Goal: Task Accomplishment & Management: Complete application form

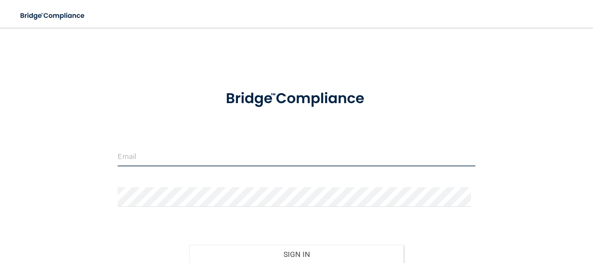
click at [184, 154] on input "email" at bounding box center [296, 157] width 357 height 20
type input "[EMAIL_ADDRESS][DOMAIN_NAME]"
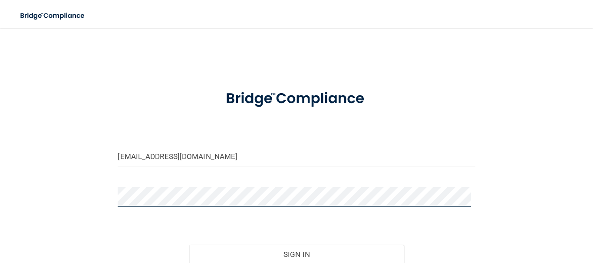
click at [189, 245] on button "Sign In" at bounding box center [296, 254] width 214 height 19
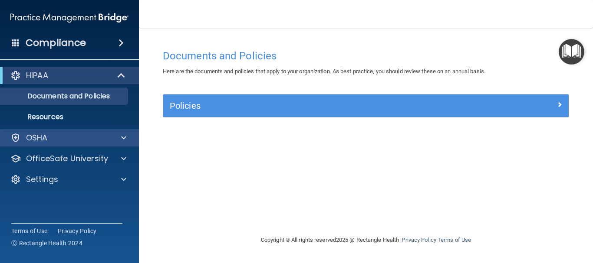
click at [122, 132] on div "OSHA" at bounding box center [69, 137] width 139 height 17
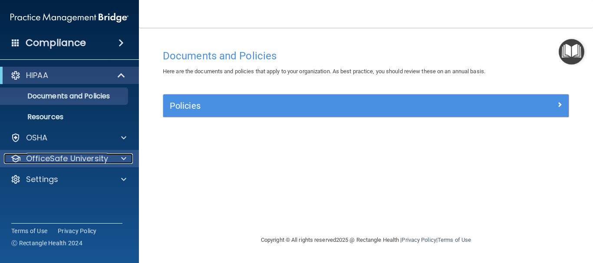
click at [122, 157] on span at bounding box center [123, 159] width 5 height 10
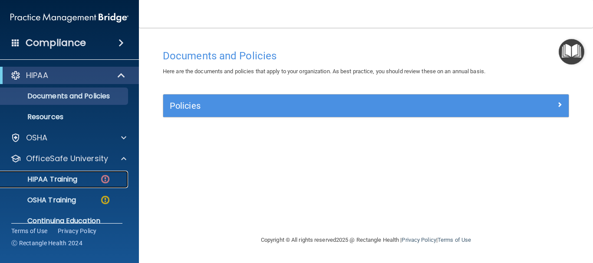
click at [70, 181] on p "HIPAA Training" at bounding box center [42, 179] width 72 height 9
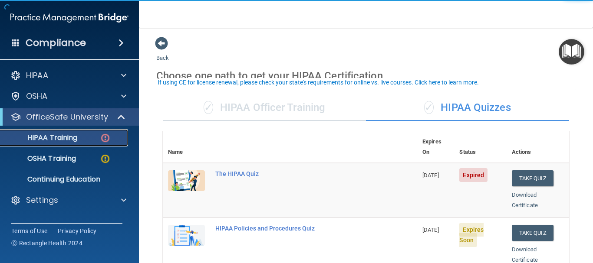
scroll to position [43, 0]
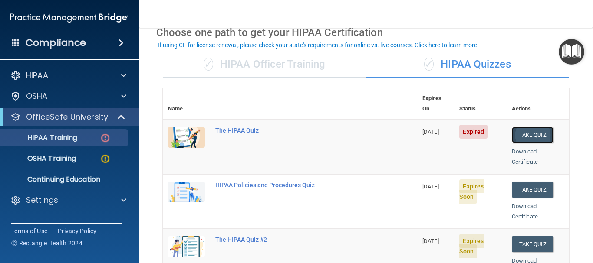
click at [520, 127] on button "Take Quiz" at bounding box center [533, 135] width 42 height 16
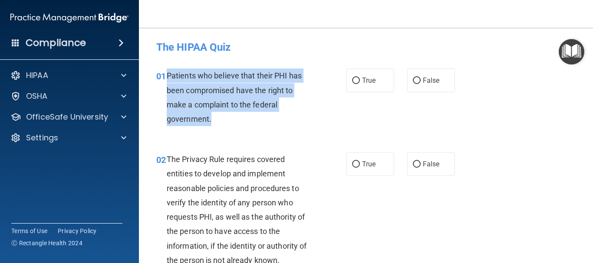
drag, startPoint x: 168, startPoint y: 73, endPoint x: 211, endPoint y: 118, distance: 62.9
click at [211, 118] on div "Patients who believe that their PHI has been compromised have the right to make…" at bounding box center [243, 98] width 152 height 58
copy span "Patients who believe that their PHI has been compromised have the right to make…"
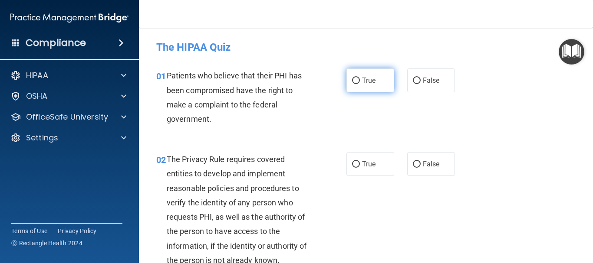
click at [372, 86] on label "True" at bounding box center [370, 81] width 48 height 24
click at [360, 84] on input "True" at bounding box center [356, 81] width 8 height 7
radio input "true"
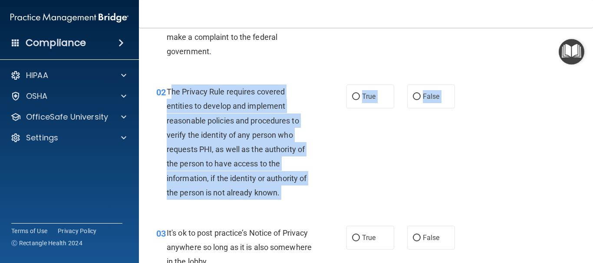
scroll to position [125, 0]
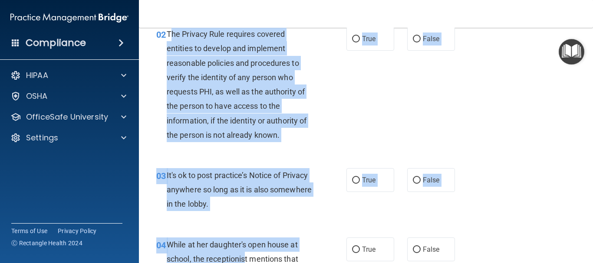
drag, startPoint x: 169, startPoint y: 160, endPoint x: 200, endPoint y: 217, distance: 64.7
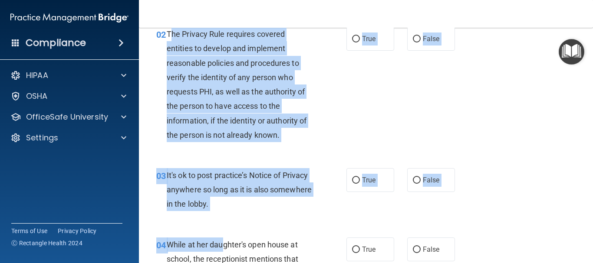
click at [183, 35] on span "The Privacy Rule requires covered entities to develop and implement reasonable …" at bounding box center [237, 85] width 140 height 110
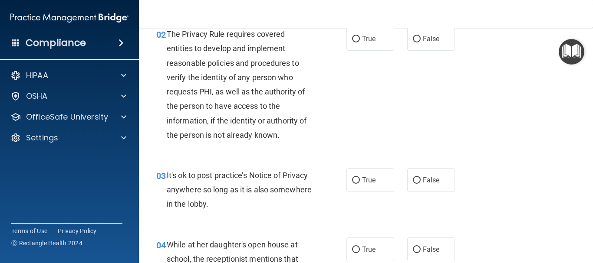
click at [167, 35] on span "The Privacy Rule requires covered entities to develop and implement reasonable …" at bounding box center [237, 85] width 140 height 110
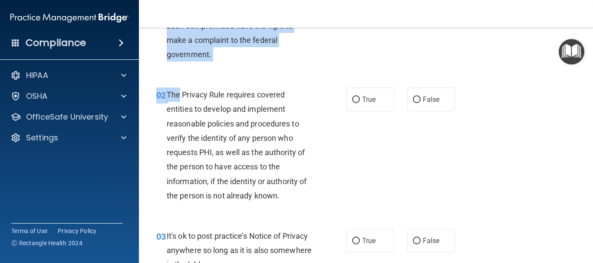
scroll to position [0, 0]
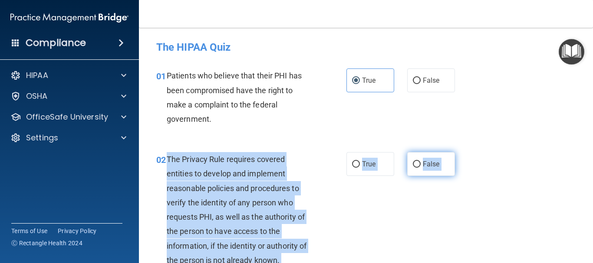
drag, startPoint x: 167, startPoint y: 35, endPoint x: 444, endPoint y: 168, distance: 307.1
click at [461, 152] on ng-form "02 The Privacy Rule requires covered entities to develop and implement reasonab…" at bounding box center [461, 152] width 0 height 0
copy div "The Privacy Rule requires covered entities to develop and implement reasonable …"
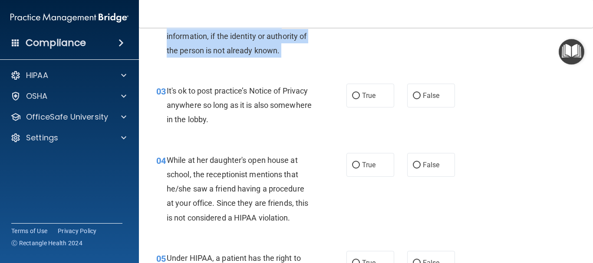
scroll to position [217, 0]
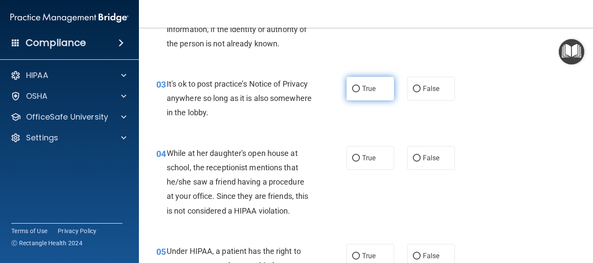
drag, startPoint x: 379, startPoint y: 89, endPoint x: 364, endPoint y: 90, distance: 14.8
click at [379, 89] on label "True" at bounding box center [370, 89] width 48 height 24
click at [360, 89] on input "True" at bounding box center [356, 89] width 8 height 7
radio input "true"
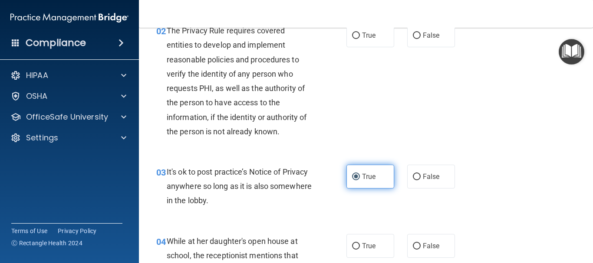
scroll to position [87, 0]
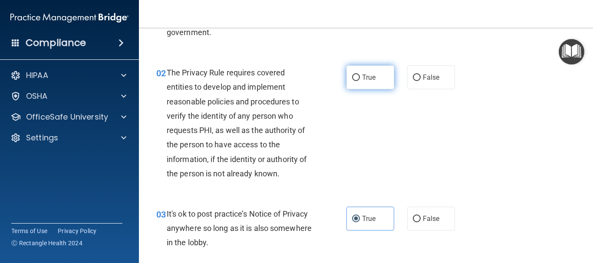
click at [368, 78] on span "True" at bounding box center [368, 77] width 13 height 8
click at [360, 78] on input "True" at bounding box center [356, 78] width 8 height 7
radio input "true"
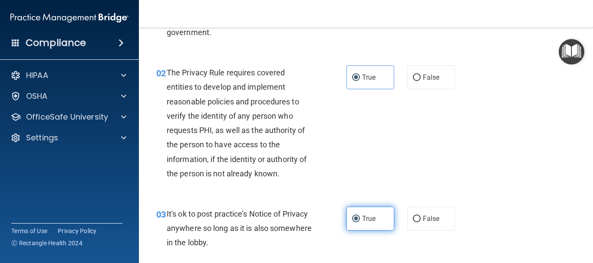
click at [377, 224] on label "True" at bounding box center [370, 219] width 48 height 24
click at [360, 223] on input "True" at bounding box center [356, 219] width 8 height 7
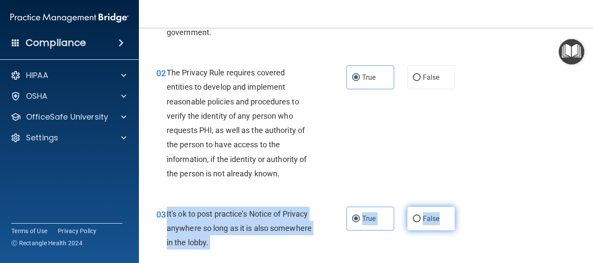
drag, startPoint x: 165, startPoint y: 214, endPoint x: 441, endPoint y: 220, distance: 276.1
click at [461, 207] on ng-form "03 It's ok to post practice’s Notice of Privacy anywhere so long as it is also …" at bounding box center [461, 207] width 0 height 0
copy ng-form "It's ok to post practice’s Notice of Privacy anywhere so long as it is also som…"
click at [417, 220] on label "False" at bounding box center [431, 219] width 48 height 24
click at [417, 220] on input "False" at bounding box center [417, 219] width 8 height 7
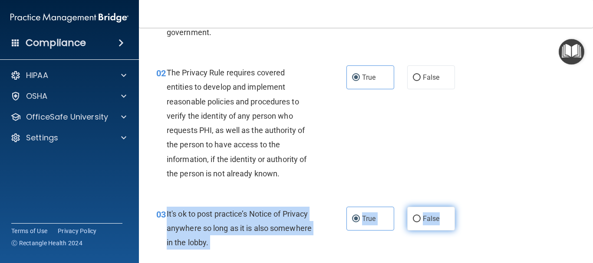
radio input "true"
radio input "false"
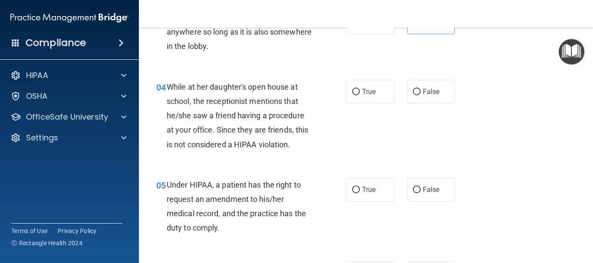
scroll to position [304, 0]
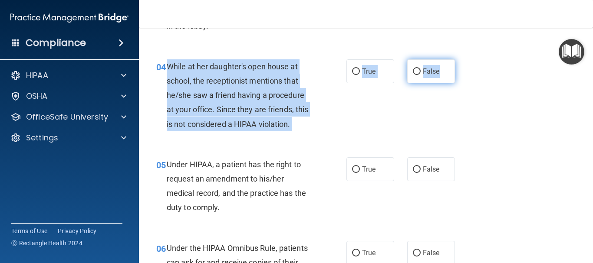
drag, startPoint x: 167, startPoint y: 67, endPoint x: 445, endPoint y: 75, distance: 278.3
click at [461, 59] on ng-form "04 While at her daughter's open house at school, the receptionist mentions that…" at bounding box center [461, 59] width 0 height 0
copy ng-form "While at her daughter's open house at school, the receptionist mentions that he…"
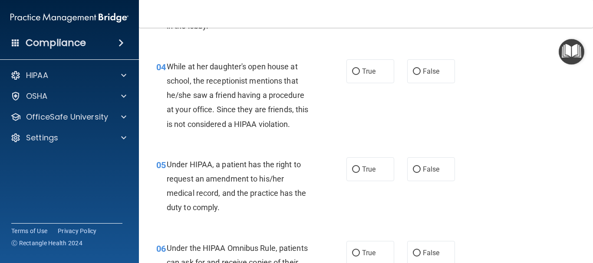
click at [419, 88] on div "04 While at her daughter's open house at school, the receptionist mentions that…" at bounding box center [366, 98] width 432 height 98
click at [425, 69] on span "False" at bounding box center [431, 71] width 17 height 8
click at [421, 69] on input "False" at bounding box center [417, 72] width 8 height 7
radio input "true"
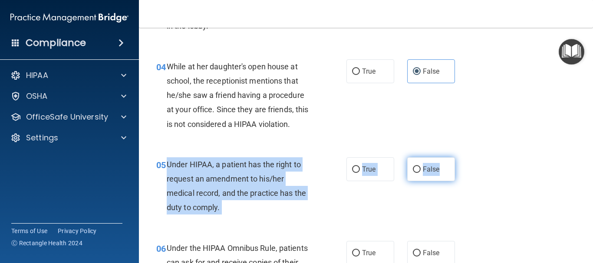
drag, startPoint x: 167, startPoint y: 164, endPoint x: 449, endPoint y: 171, distance: 282.6
click at [461, 158] on ng-form "05 Under HIPAA, a patient has the right to request an amendment to his/her medi…" at bounding box center [461, 158] width 0 height 0
copy ng-form "Under HIPAA, a patient has the right to request an amendment to his/her medical…"
click at [436, 174] on label "False" at bounding box center [431, 170] width 48 height 24
click at [421, 173] on input "False" at bounding box center [417, 170] width 8 height 7
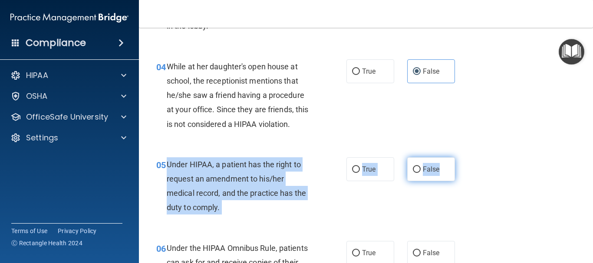
radio input "true"
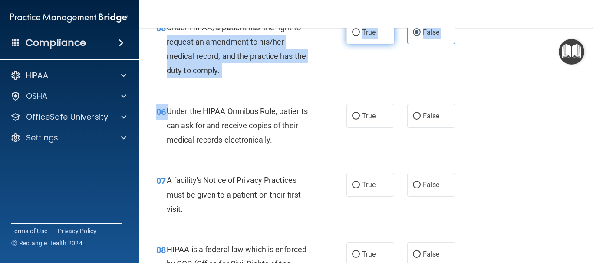
scroll to position [436, 0]
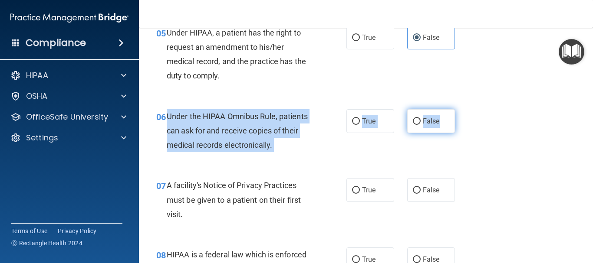
drag, startPoint x: 189, startPoint y: 29, endPoint x: 450, endPoint y: 119, distance: 276.4
click at [461, 109] on ng-form "06 Under the HIPAA Omnibus Rule, patients can ask for and receive copies of the…" at bounding box center [461, 109] width 0 height 0
copy ng-form "Under the HIPAA Omnibus Rule, patients can ask for and receive copies of their …"
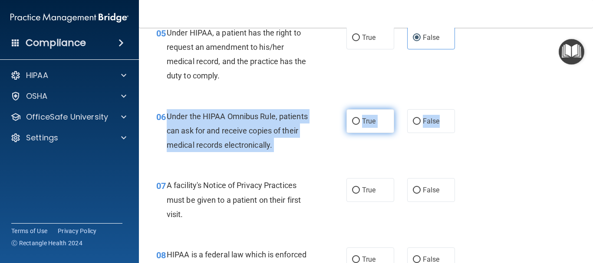
click at [346, 122] on label "True" at bounding box center [370, 121] width 48 height 24
click at [352, 122] on input "True" at bounding box center [356, 121] width 8 height 7
radio input "true"
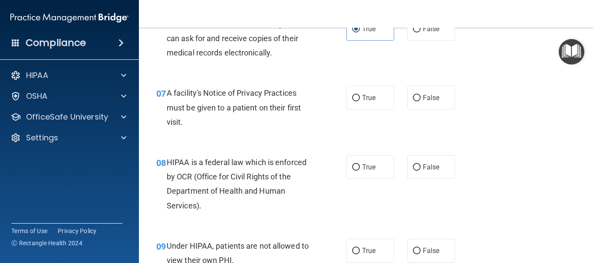
scroll to position [566, 0]
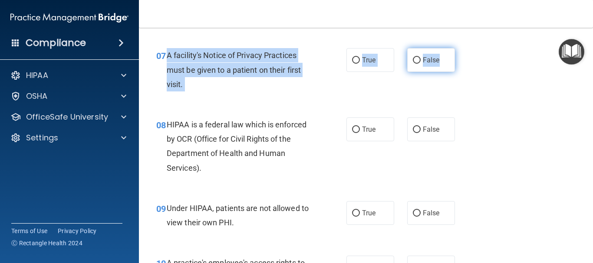
drag, startPoint x: 174, startPoint y: 54, endPoint x: 443, endPoint y: 58, distance: 268.2
click at [461, 48] on ng-form "07 A facility's Notice of Privacy Practices must be given to a patient on their…" at bounding box center [461, 48] width 0 height 0
copy ng-form "A facility's Notice of Privacy Practices must be given to a patient on their fi…"
click at [423, 59] on span "False" at bounding box center [431, 60] width 17 height 8
click at [421, 59] on input "False" at bounding box center [417, 60] width 8 height 7
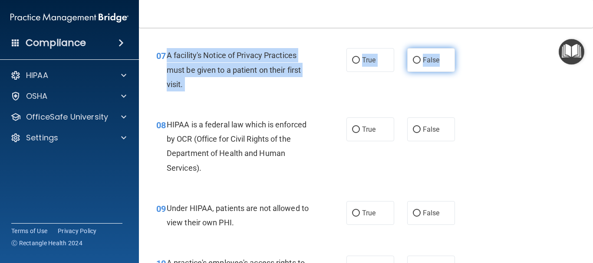
radio input "true"
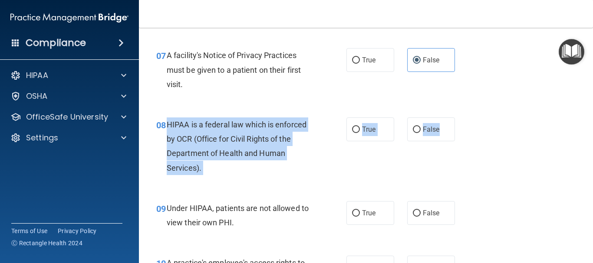
drag, startPoint x: 168, startPoint y: 126, endPoint x: 450, endPoint y: 131, distance: 283.0
click at [461, 118] on ng-form "08 HIPAA is a federal law which is enforced by OCR (Office for Civil Rights of …" at bounding box center [461, 118] width 0 height 0
copy ng-form "HIPAA is a federal law which is enforced by OCR (Office for Civil Rights of the…"
click at [356, 137] on label "True" at bounding box center [370, 130] width 48 height 24
click at [356, 133] on input "True" at bounding box center [356, 130] width 8 height 7
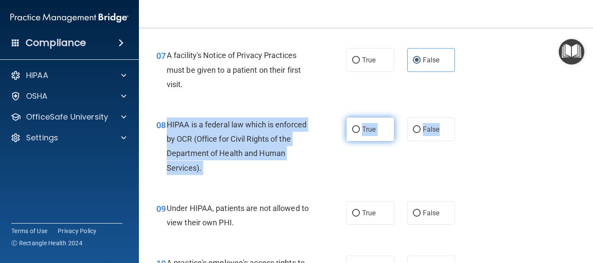
radio input "true"
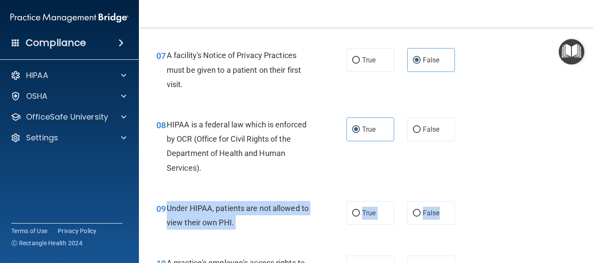
drag, startPoint x: 166, startPoint y: 205, endPoint x: 453, endPoint y: 209, distance: 287.3
click at [461, 201] on ng-form "09 Under HIPAA, patients are not allowed to view their own PHI. True False" at bounding box center [461, 201] width 0 height 0
copy ng-form "Under HIPAA, patients are not allowed to view their own PHI. True False"
click at [426, 213] on span "False" at bounding box center [431, 213] width 17 height 8
click at [421, 213] on input "False" at bounding box center [417, 213] width 8 height 7
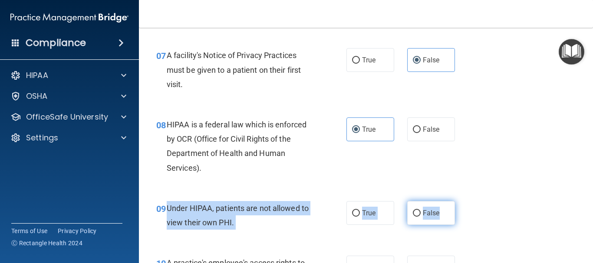
radio input "true"
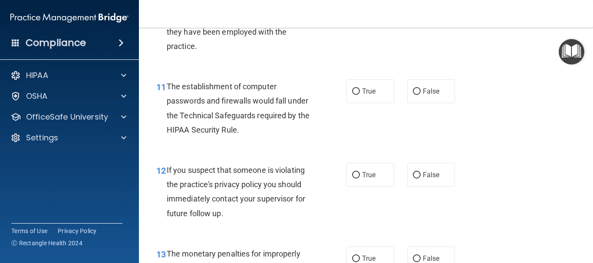
scroll to position [783, 0]
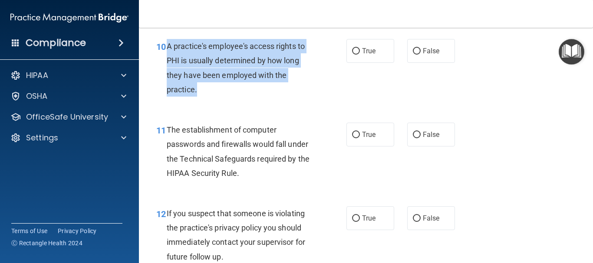
drag, startPoint x: 167, startPoint y: 45, endPoint x: 210, endPoint y: 91, distance: 62.6
click at [210, 91] on div "A practice's employee's access rights to PHI is usually determined by how long …" at bounding box center [243, 68] width 152 height 58
copy span "A practice's employee's access rights to PHI is usually determined by how long …"
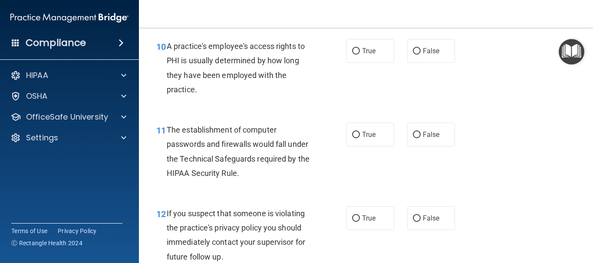
drag, startPoint x: 422, startPoint y: 52, endPoint x: 398, endPoint y: 77, distance: 35.3
click at [423, 53] on span "False" at bounding box center [431, 51] width 17 height 8
click at [421, 53] on input "False" at bounding box center [417, 51] width 8 height 7
radio input "true"
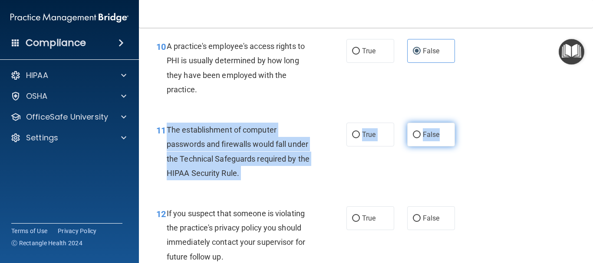
drag, startPoint x: 167, startPoint y: 129, endPoint x: 445, endPoint y: 135, distance: 277.8
click at [461, 123] on ng-form "11 The establishment of computer passwords and firewalls would fall under the T…" at bounding box center [461, 123] width 0 height 0
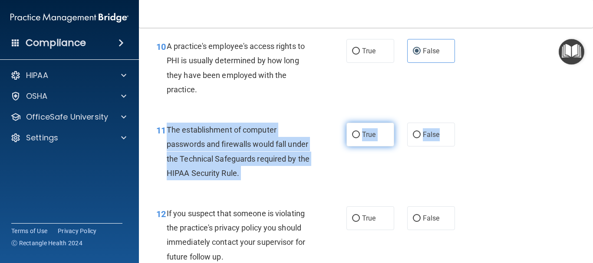
click at [361, 130] on label "True" at bounding box center [370, 135] width 48 height 24
click at [360, 132] on input "True" at bounding box center [356, 135] width 8 height 7
radio input "true"
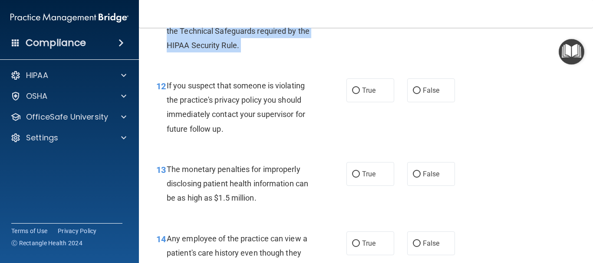
scroll to position [913, 0]
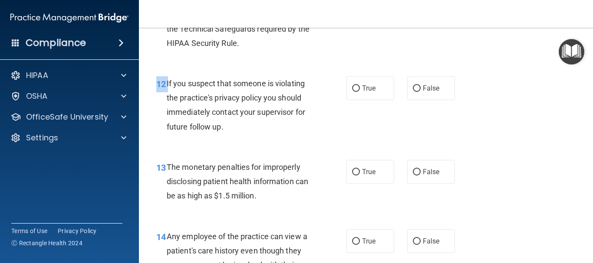
drag, startPoint x: 167, startPoint y: 82, endPoint x: 456, endPoint y: 89, distance: 289.5
click at [456, 89] on div "12 If you suspect that someone is violating the practice's privacy policy you s…" at bounding box center [366, 108] width 432 height 84
click at [173, 80] on span "If you suspect that someone is violating the practice's privacy policy you shou…" at bounding box center [236, 105] width 138 height 53
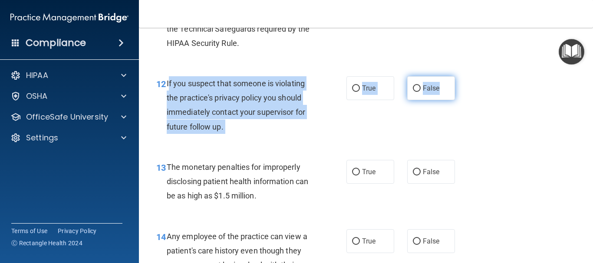
drag, startPoint x: 168, startPoint y: 83, endPoint x: 449, endPoint y: 92, distance: 281.8
click at [461, 76] on ng-form "12 If you suspect that someone is violating the practice's privacy policy you s…" at bounding box center [461, 76] width 0 height 0
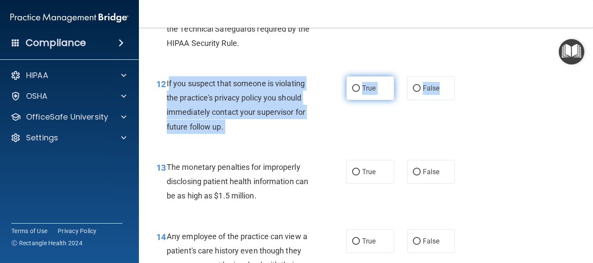
click at [366, 84] on label "True" at bounding box center [370, 88] width 48 height 24
click at [360, 85] on input "True" at bounding box center [356, 88] width 8 height 7
radio input "true"
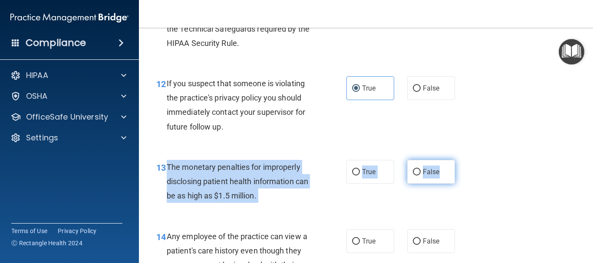
drag, startPoint x: 167, startPoint y: 164, endPoint x: 440, endPoint y: 169, distance: 273.4
click at [461, 160] on ng-form "13 The monetary penalties for improperly disclosing patient health information …" at bounding box center [461, 160] width 0 height 0
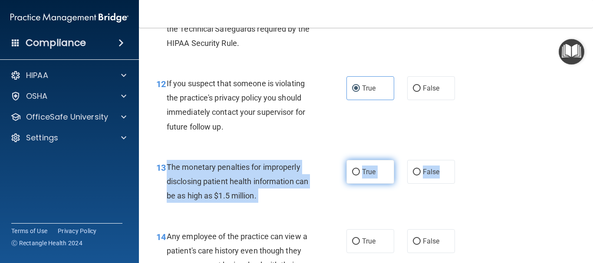
click at [356, 169] on input "True" at bounding box center [356, 172] width 8 height 7
radio input "true"
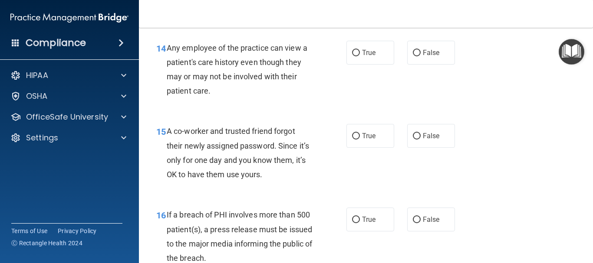
scroll to position [1087, 0]
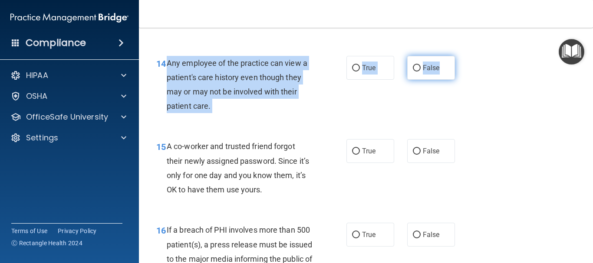
drag, startPoint x: 166, startPoint y: 59, endPoint x: 442, endPoint y: 65, distance: 276.1
click at [461, 56] on ng-form "14 Any employee of the practice can view a patient's care history even though t…" at bounding box center [461, 56] width 0 height 0
click at [423, 57] on label "False" at bounding box center [431, 68] width 48 height 24
click at [421, 65] on input "False" at bounding box center [417, 68] width 8 height 7
radio input "true"
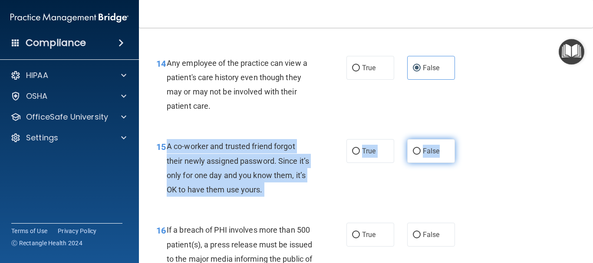
drag, startPoint x: 166, startPoint y: 147, endPoint x: 450, endPoint y: 148, distance: 283.4
click at [461, 139] on ng-form "15 A co-worker and trusted friend forgot their newly assigned password. Since i…" at bounding box center [461, 139] width 0 height 0
click at [415, 154] on input "False" at bounding box center [417, 151] width 8 height 7
radio input "true"
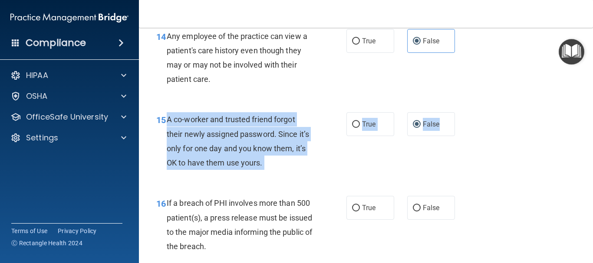
scroll to position [1217, 0]
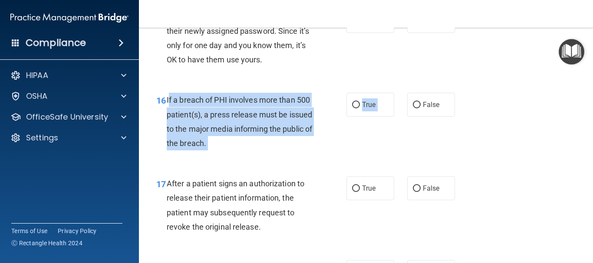
drag, startPoint x: 168, startPoint y: 100, endPoint x: 323, endPoint y: 100, distance: 155.8
click at [461, 93] on ng-form "16 If a breach of PHI involves more than 500 patient(s), a press release must b…" at bounding box center [461, 93] width 0 height 0
drag, startPoint x: 167, startPoint y: 99, endPoint x: 445, endPoint y: 113, distance: 279.0
click at [461, 93] on ng-form "16 If a breach of PHI involves more than 500 patient(s), a press release must b…" at bounding box center [461, 93] width 0 height 0
click at [378, 99] on label "True" at bounding box center [370, 105] width 48 height 24
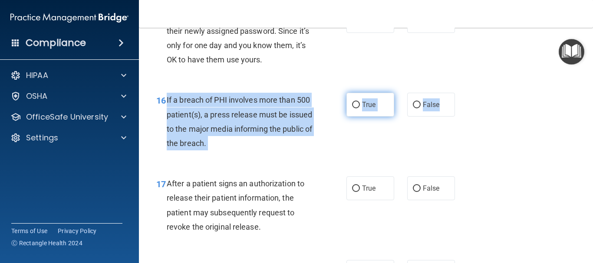
click at [360, 102] on input "True" at bounding box center [356, 105] width 8 height 7
radio input "true"
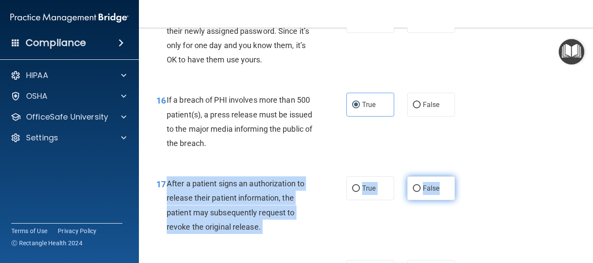
drag, startPoint x: 168, startPoint y: 182, endPoint x: 449, endPoint y: 184, distance: 280.8
click at [461, 177] on ng-form "17 After a patient signs an authorization to release their patient information,…" at bounding box center [461, 177] width 0 height 0
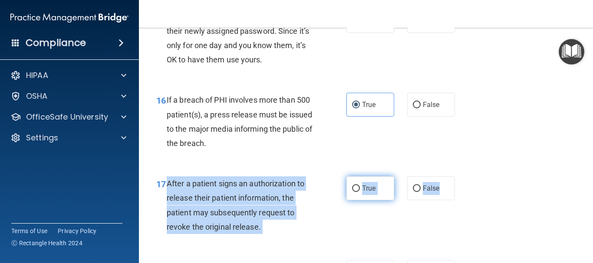
click at [362, 194] on label "True" at bounding box center [370, 189] width 48 height 24
click at [360, 192] on input "True" at bounding box center [356, 189] width 8 height 7
radio input "true"
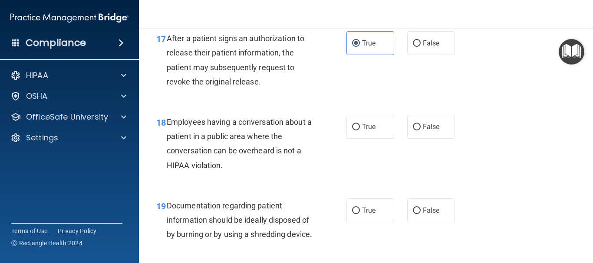
scroll to position [1364, 0]
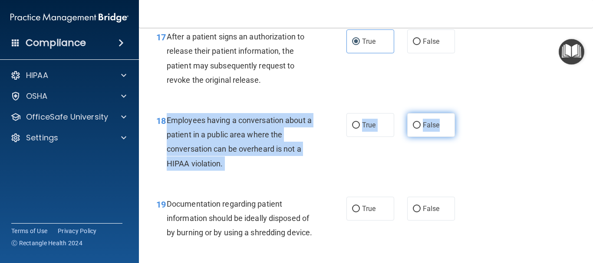
drag, startPoint x: 167, startPoint y: 118, endPoint x: 446, endPoint y: 127, distance: 279.2
click at [461, 113] on ng-form "18 Employees having a conversation about a patient in a public area where the c…" at bounding box center [461, 113] width 0 height 0
click at [427, 122] on span "False" at bounding box center [431, 125] width 17 height 8
click at [421, 122] on input "False" at bounding box center [417, 125] width 8 height 7
radio input "true"
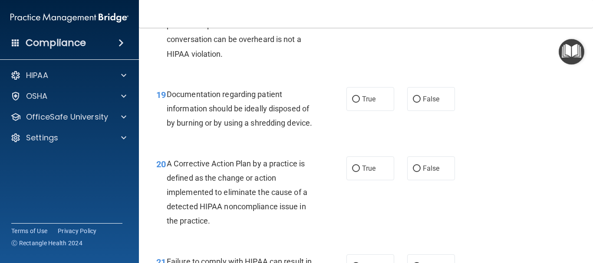
scroll to position [1494, 0]
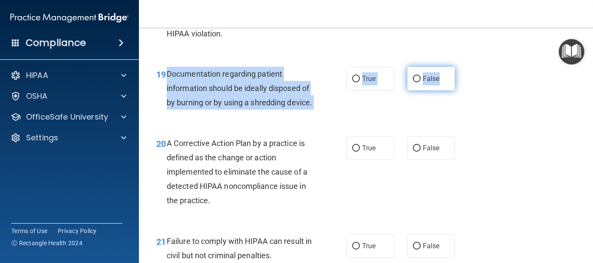
drag, startPoint x: 167, startPoint y: 74, endPoint x: 443, endPoint y: 80, distance: 276.1
click at [461, 67] on ng-form "19 Documentation regarding patient information should be ideally disposed of by…" at bounding box center [461, 67] width 0 height 0
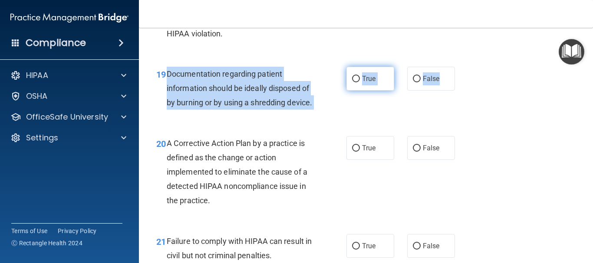
click at [346, 78] on label "True" at bounding box center [370, 79] width 48 height 24
click at [352, 78] on input "True" at bounding box center [356, 79] width 8 height 7
radio input "true"
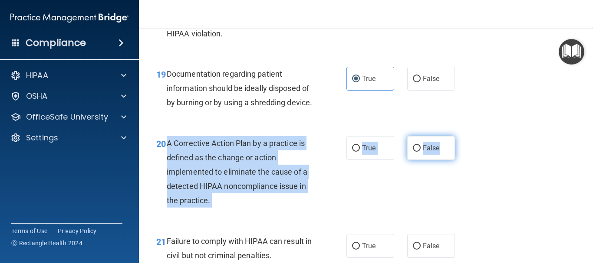
drag, startPoint x: 168, startPoint y: 155, endPoint x: 447, endPoint y: 159, distance: 279.1
click at [461, 136] on ng-form "20 A Corrective Action Plan by a practice is defined as the change or action im…" at bounding box center [461, 136] width 0 height 0
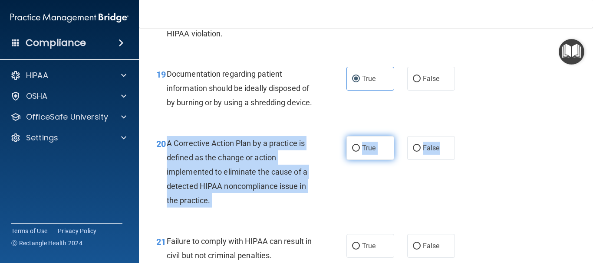
click at [363, 158] on label "True" at bounding box center [370, 148] width 48 height 24
click at [360, 152] on input "True" at bounding box center [356, 148] width 8 height 7
radio input "true"
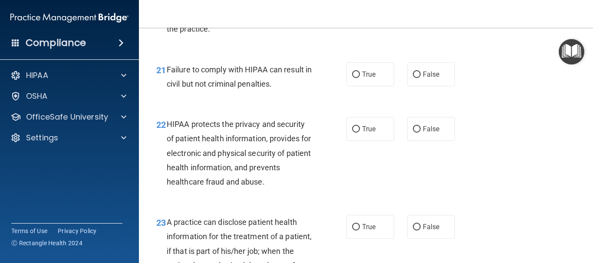
scroll to position [1668, 0]
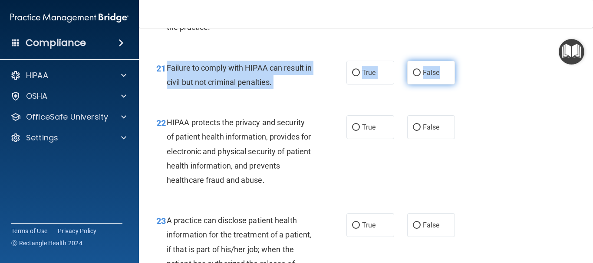
drag, startPoint x: 167, startPoint y: 82, endPoint x: 444, endPoint y: 84, distance: 276.9
click at [461, 61] on ng-form "21 Failure to comply with HIPAA can result in civil but not criminal penalties.…" at bounding box center [461, 61] width 0 height 0
click at [434, 77] on span "False" at bounding box center [431, 73] width 17 height 8
click at [421, 76] on input "False" at bounding box center [417, 73] width 8 height 7
radio input "true"
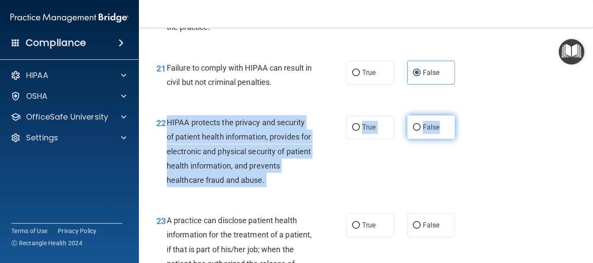
drag, startPoint x: 168, startPoint y: 133, endPoint x: 450, endPoint y: 140, distance: 282.2
click at [461, 115] on ng-form "22 HIPAA protects the privacy and security of patient health information, provi…" at bounding box center [461, 115] width 0 height 0
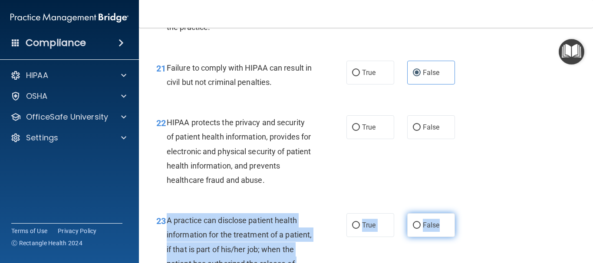
drag, startPoint x: 167, startPoint y: 235, endPoint x: 449, endPoint y: 239, distance: 281.7
click at [461, 214] on ng-form "23 A practice can disclose patient health information for the treatment of a pa…" at bounding box center [461, 214] width 0 height 0
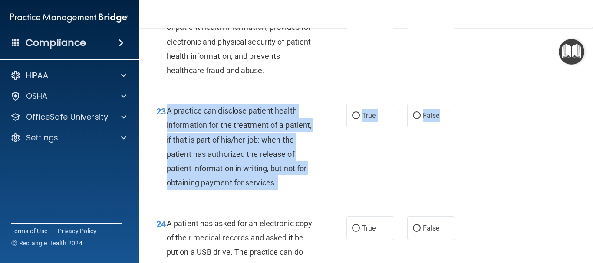
scroll to position [1798, 0]
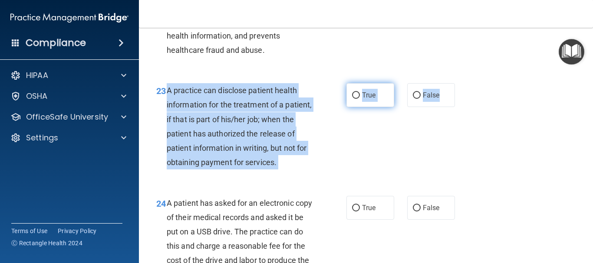
click at [365, 99] on span "True" at bounding box center [368, 95] width 13 height 8
click at [360, 99] on input "True" at bounding box center [356, 95] width 8 height 7
radio input "true"
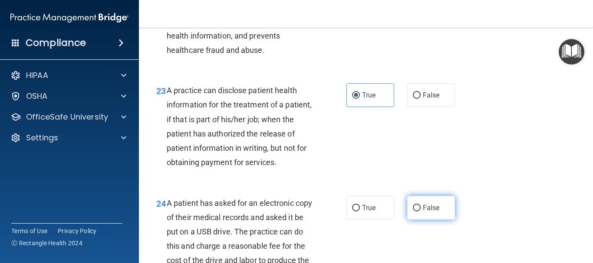
click at [428, 212] on span "False" at bounding box center [431, 208] width 17 height 8
click at [421, 212] on input "False" at bounding box center [417, 208] width 8 height 7
radio input "true"
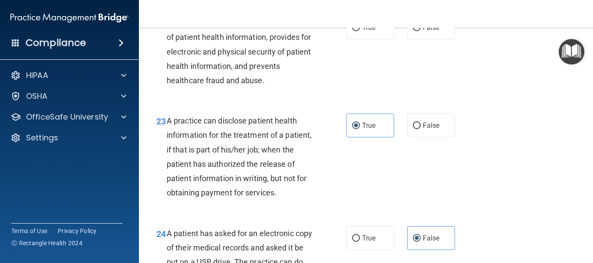
scroll to position [1711, 0]
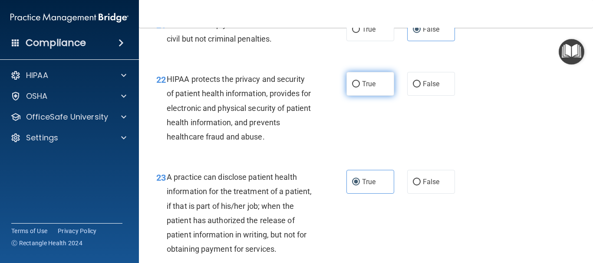
click at [375, 96] on label "True" at bounding box center [370, 84] width 48 height 24
click at [360, 88] on input "True" at bounding box center [356, 84] width 8 height 7
radio input "true"
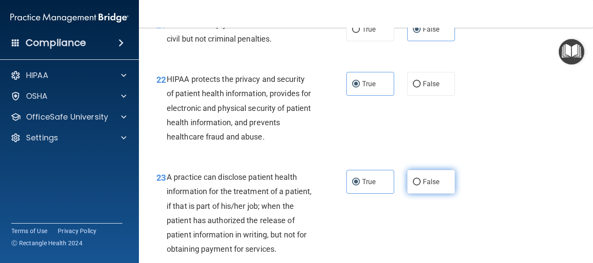
click at [448, 194] on label "False" at bounding box center [431, 182] width 48 height 24
click at [421, 186] on input "False" at bounding box center [417, 182] width 8 height 7
radio input "true"
radio input "false"
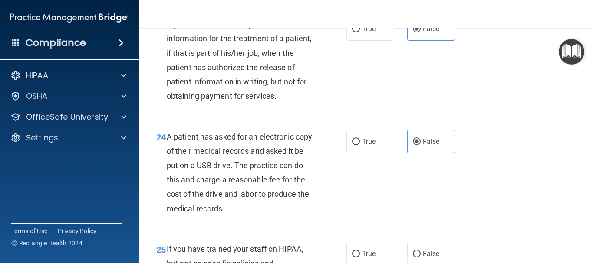
scroll to position [1885, 0]
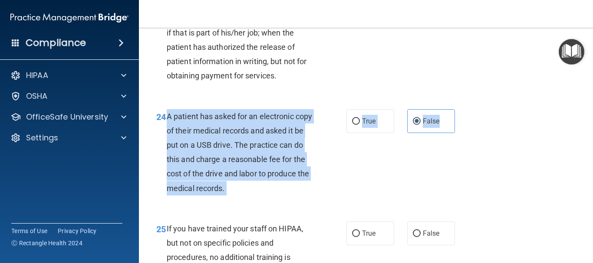
drag, startPoint x: 167, startPoint y: 148, endPoint x: 451, endPoint y: 148, distance: 284.7
click at [461, 109] on ng-form "24 A patient has asked for an electronic copy of their medical records and aske…" at bounding box center [461, 109] width 0 height 0
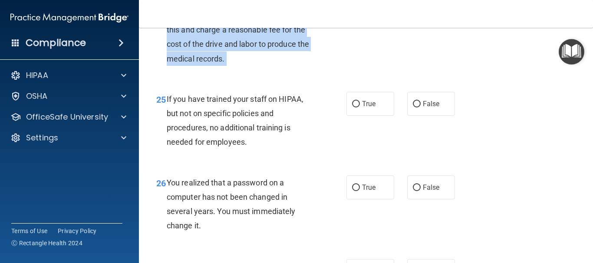
scroll to position [2015, 0]
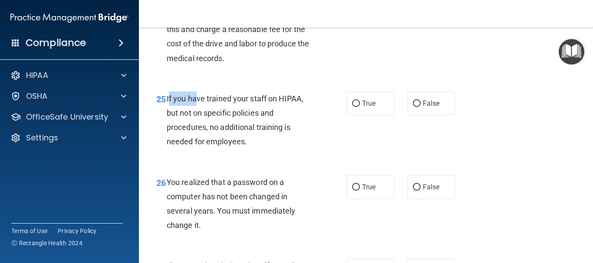
drag, startPoint x: 169, startPoint y: 127, endPoint x: 196, endPoint y: 127, distance: 26.9
click at [196, 127] on span "If you have trained your staff on HIPAA, but not on specific policies and proce…" at bounding box center [235, 120] width 137 height 53
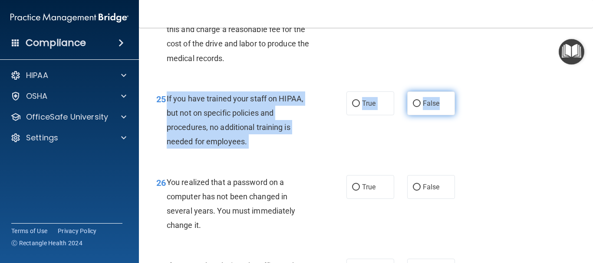
drag, startPoint x: 167, startPoint y: 123, endPoint x: 440, endPoint y: 138, distance: 273.4
click at [461, 92] on ng-form "25 If you have trained your staff on HIPAA, but not on specific policies and pr…" at bounding box center [461, 92] width 0 height 0
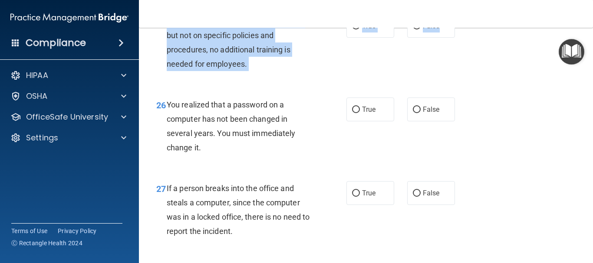
scroll to position [2188, 0]
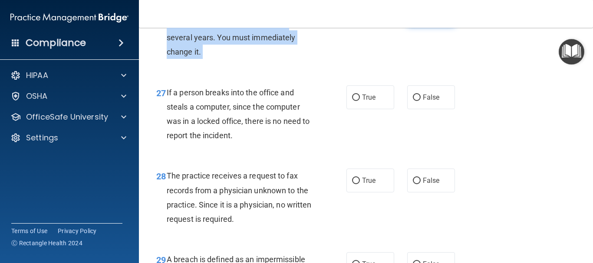
drag, startPoint x: 167, startPoint y: 39, endPoint x: 446, endPoint y: 48, distance: 279.2
click at [461, 2] on ng-form "26 You realized that a password on a computer has not been changed in several y…" at bounding box center [461, 2] width 0 height 0
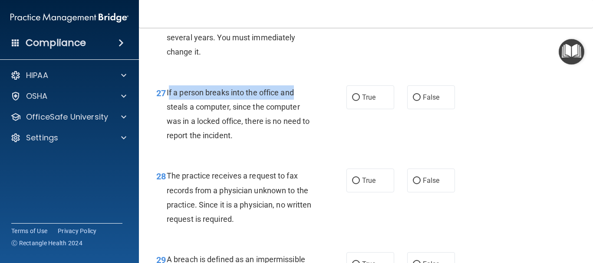
drag, startPoint x: 168, startPoint y: 121, endPoint x: 191, endPoint y: 121, distance: 23.4
click at [315, 126] on div "If a person breaks into the office and steals a computer, since the computer wa…" at bounding box center [243, 114] width 152 height 58
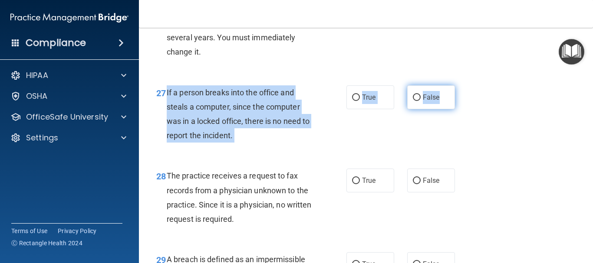
drag, startPoint x: 165, startPoint y: 120, endPoint x: 447, endPoint y: 129, distance: 282.7
click at [461, 85] on ng-form "27 If a person breaks into the office and steals a computer, since the computer…" at bounding box center [461, 85] width 0 height 0
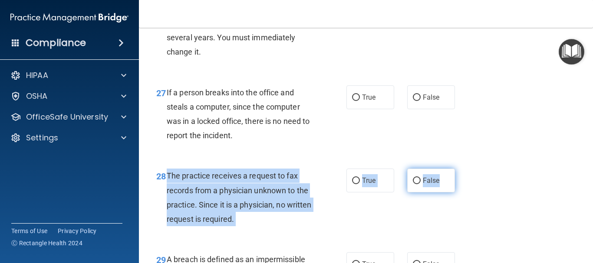
drag, startPoint x: 167, startPoint y: 203, endPoint x: 442, endPoint y: 211, distance: 274.8
click at [461, 169] on ng-form "28 The practice receives a request to fax records from a physician unknown to t…" at bounding box center [461, 169] width 0 height 0
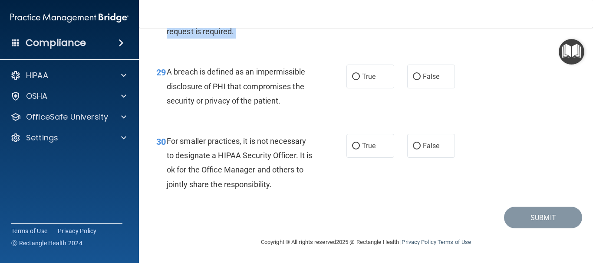
scroll to position [2405, 0]
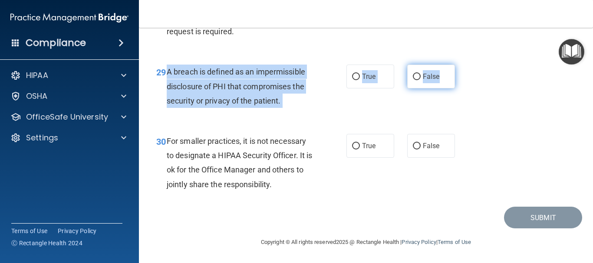
drag, startPoint x: 168, startPoint y: 72, endPoint x: 450, endPoint y: 73, distance: 282.1
click at [461, 65] on ng-form "29 A breach is defined as an impermissible disclosure of PHI that compromises t…" at bounding box center [461, 65] width 0 height 0
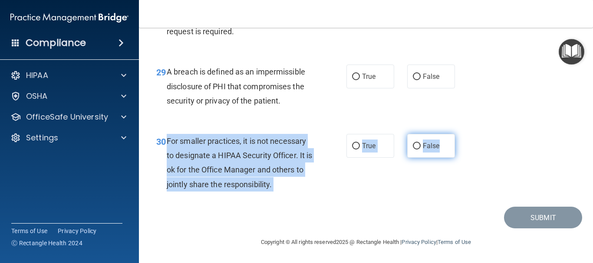
drag, startPoint x: 166, startPoint y: 139, endPoint x: 450, endPoint y: 146, distance: 283.9
click at [461, 134] on ng-form "30 For smaller practices, it is not necessary to designate a HIPAA Security Off…" at bounding box center [461, 134] width 0 height 0
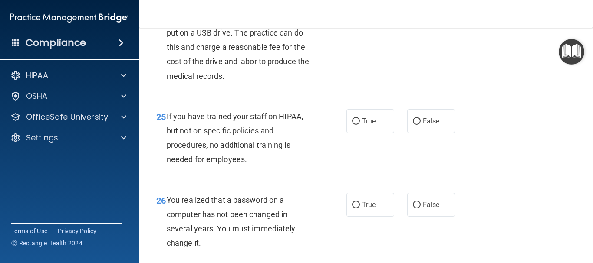
scroll to position [1972, 0]
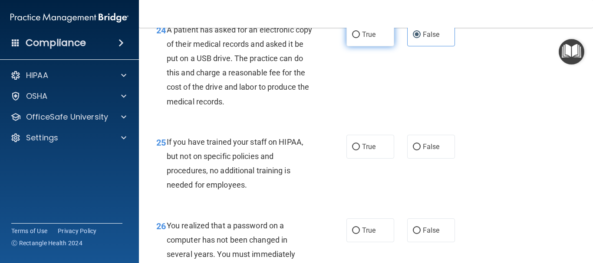
click at [357, 46] on label "True" at bounding box center [370, 35] width 48 height 24
click at [357, 38] on input "True" at bounding box center [356, 35] width 8 height 7
radio input "true"
radio input "false"
click at [400, 159] on div "True False" at bounding box center [403, 147] width 115 height 24
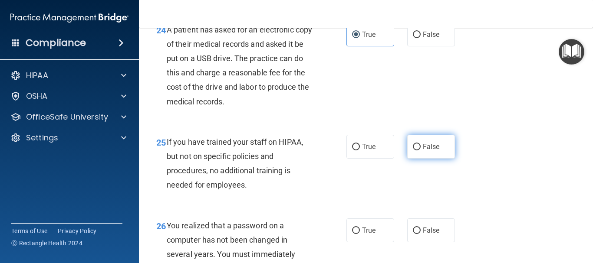
click at [413, 151] on input "False" at bounding box center [417, 147] width 8 height 7
radio input "true"
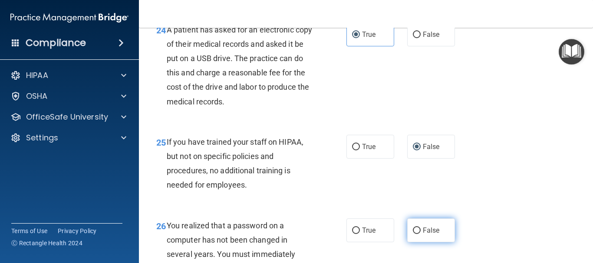
click at [411, 243] on label "False" at bounding box center [431, 231] width 48 height 24
click at [413, 234] on input "False" at bounding box center [417, 231] width 8 height 7
radio input "true"
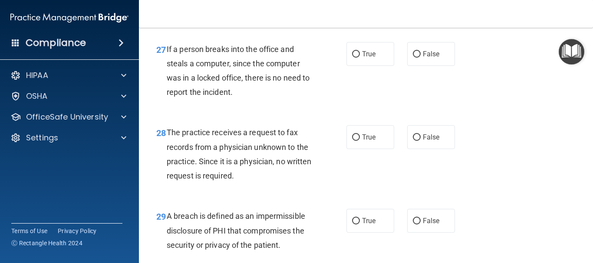
scroll to position [2275, 0]
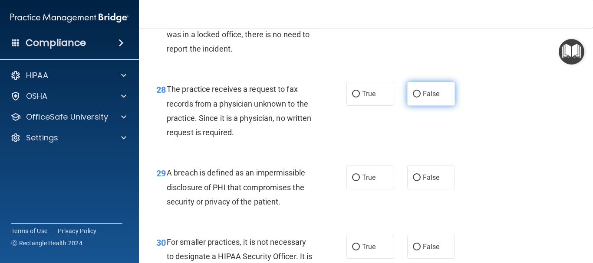
click at [431, 98] on span "False" at bounding box center [431, 94] width 17 height 8
click at [421, 98] on input "False" at bounding box center [417, 94] width 8 height 7
radio input "true"
drag, startPoint x: 427, startPoint y: 128, endPoint x: 427, endPoint y: 67, distance: 60.8
click at [427, 106] on label "False" at bounding box center [431, 94] width 48 height 24
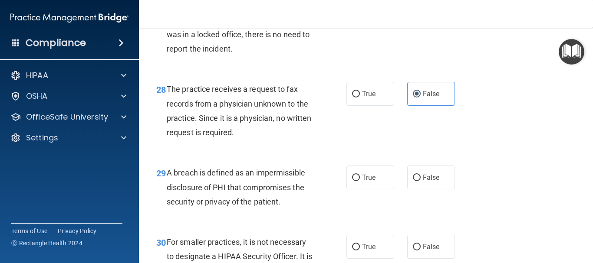
click at [421, 98] on input "False" at bounding box center [417, 94] width 8 height 7
click at [429, 23] on label "False" at bounding box center [431, 11] width 48 height 24
click at [421, 14] on input "False" at bounding box center [417, 11] width 8 height 7
radio input "true"
click at [376, 190] on label "True" at bounding box center [370, 178] width 48 height 24
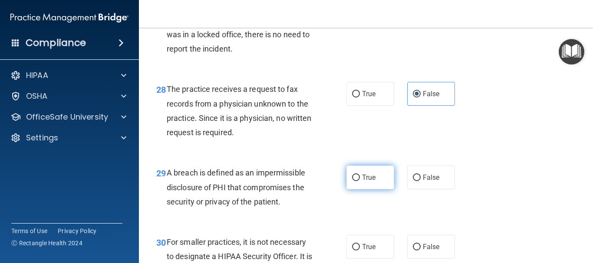
click at [360, 181] on input "True" at bounding box center [356, 178] width 8 height 7
radio input "true"
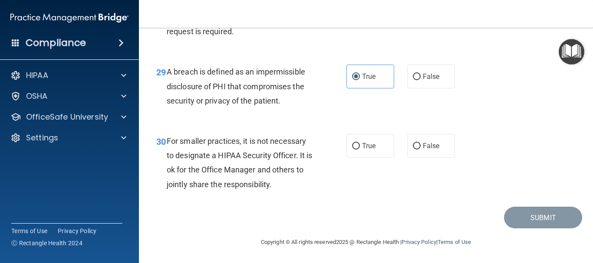
scroll to position [2405, 0]
click at [362, 139] on label "True" at bounding box center [370, 146] width 48 height 24
click at [360, 143] on input "True" at bounding box center [356, 146] width 8 height 7
radio input "true"
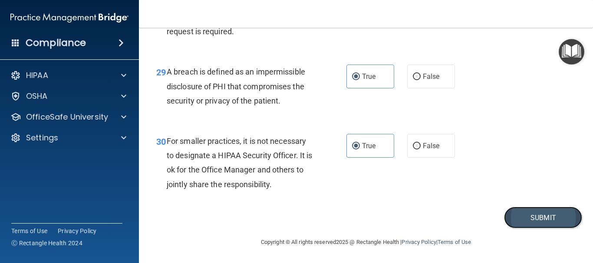
click at [536, 218] on button "Submit" at bounding box center [543, 218] width 78 height 22
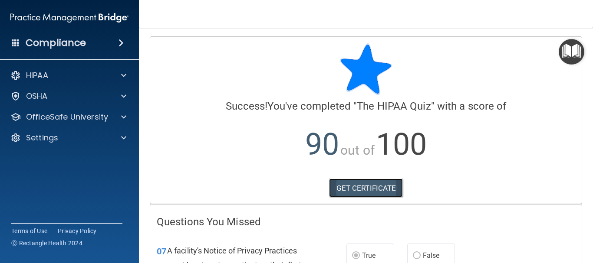
click at [370, 193] on link "GET CERTIFICATE" at bounding box center [366, 188] width 74 height 19
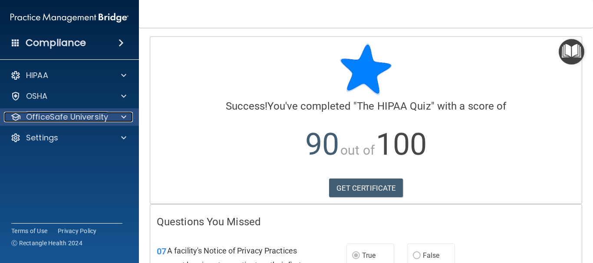
click at [97, 115] on p "OfficeSafe University" at bounding box center [67, 117] width 82 height 10
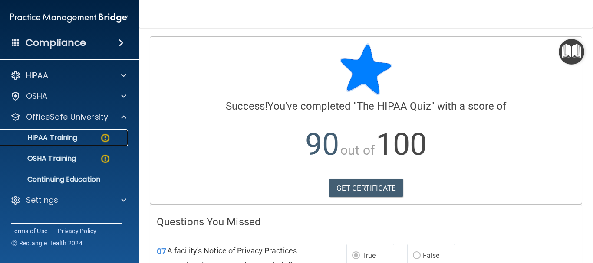
click at [94, 138] on div "HIPAA Training" at bounding box center [65, 138] width 118 height 9
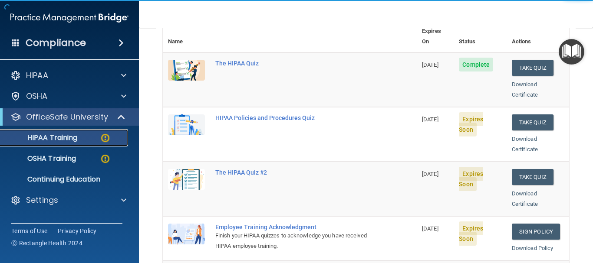
scroll to position [130, 0]
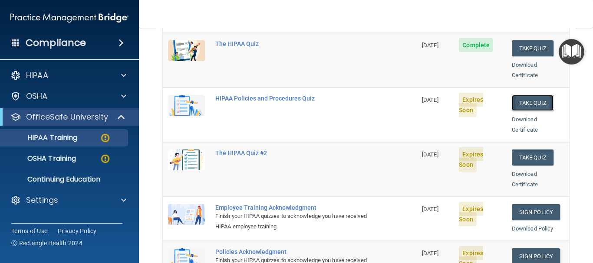
click at [521, 95] on button "Take Quiz" at bounding box center [533, 103] width 42 height 16
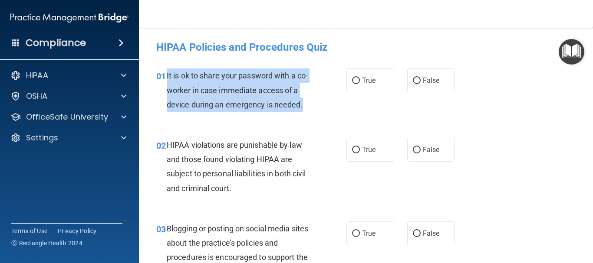
drag, startPoint x: 166, startPoint y: 76, endPoint x: 312, endPoint y: 105, distance: 148.3
click at [312, 105] on div "It is ok to share your password with a co-worker in case immediate access of a …" at bounding box center [243, 90] width 152 height 43
click at [170, 77] on span "It is ok to share your password with a co-worker in case immediate access of a …" at bounding box center [237, 90] width 141 height 38
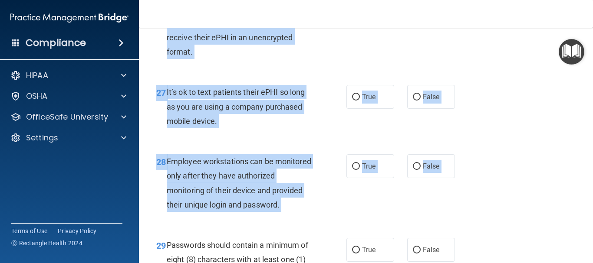
scroll to position [2636, 0]
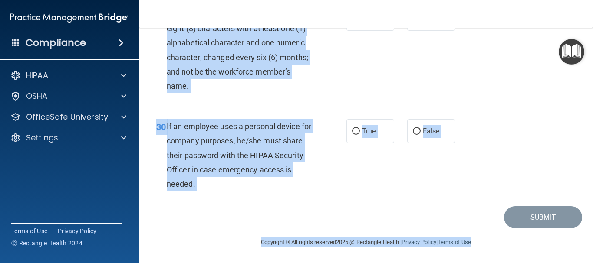
drag, startPoint x: 167, startPoint y: 74, endPoint x: 476, endPoint y: 278, distance: 370.6
click at [476, 263] on html "Compliance HIPAA Documents and Policies Report an Incident Business Associates …" at bounding box center [296, 131] width 593 height 263
click at [527, 118] on div "30 If an employee uses a personal device for company purposes, he/she must shar…" at bounding box center [366, 157] width 432 height 98
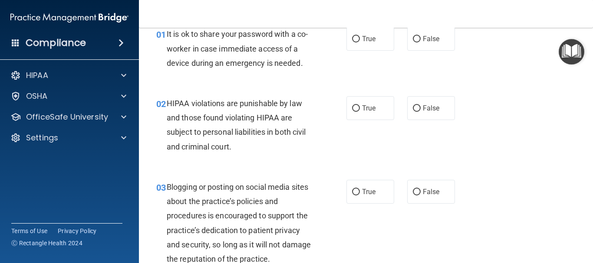
scroll to position [0, 0]
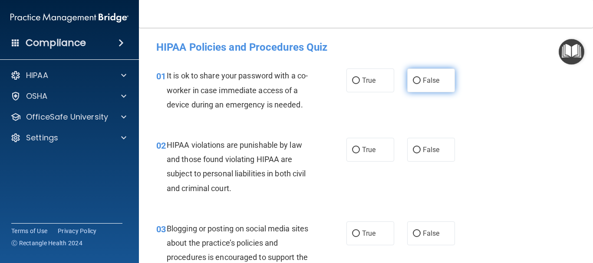
drag, startPoint x: 422, startPoint y: 82, endPoint x: 420, endPoint y: 112, distance: 30.5
click at [423, 82] on span "False" at bounding box center [431, 80] width 17 height 8
click at [421, 82] on input "False" at bounding box center [417, 81] width 8 height 7
radio input "true"
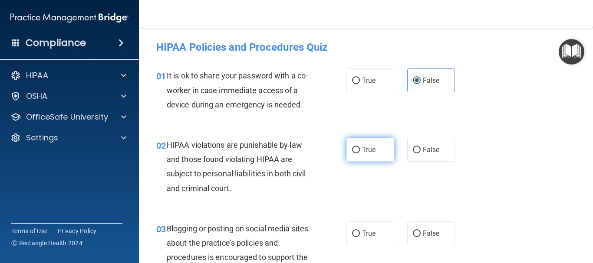
click at [363, 150] on span "True" at bounding box center [368, 150] width 13 height 8
click at [360, 150] on input "True" at bounding box center [356, 150] width 8 height 7
radio input "true"
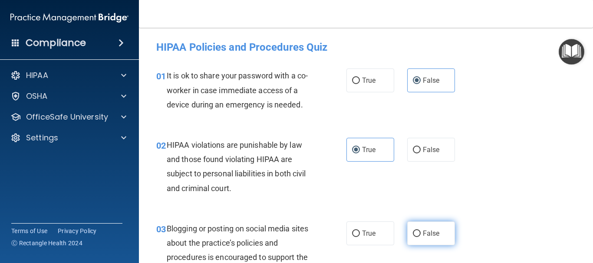
click at [423, 235] on span "False" at bounding box center [431, 234] width 17 height 8
click at [420, 235] on input "False" at bounding box center [417, 234] width 8 height 7
radio input "true"
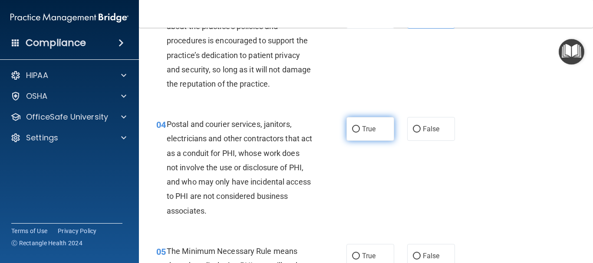
click at [350, 121] on label "True" at bounding box center [370, 129] width 48 height 24
click at [352, 126] on input "True" at bounding box center [356, 129] width 8 height 7
radio input "true"
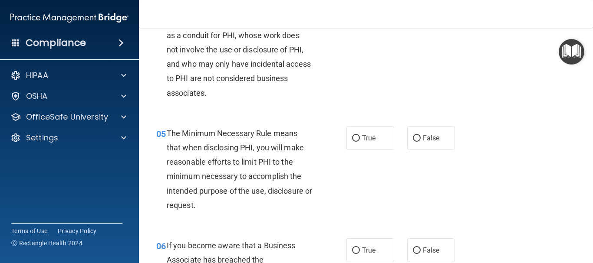
scroll to position [347, 0]
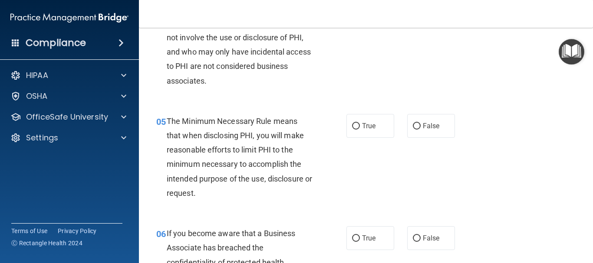
drag, startPoint x: 361, startPoint y: 123, endPoint x: 361, endPoint y: 140, distance: 16.5
click at [362, 124] on span "True" at bounding box center [368, 126] width 13 height 8
click at [360, 124] on input "True" at bounding box center [356, 126] width 8 height 7
radio input "true"
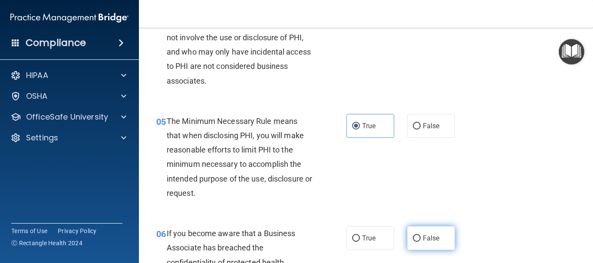
click at [415, 236] on input "False" at bounding box center [417, 239] width 8 height 7
radio input "true"
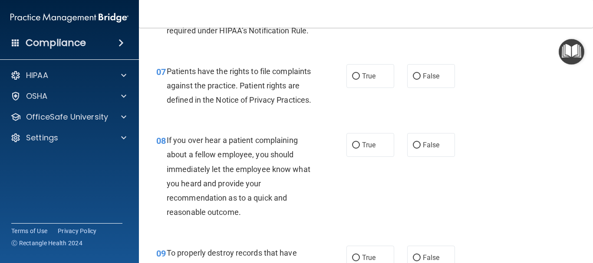
scroll to position [651, 0]
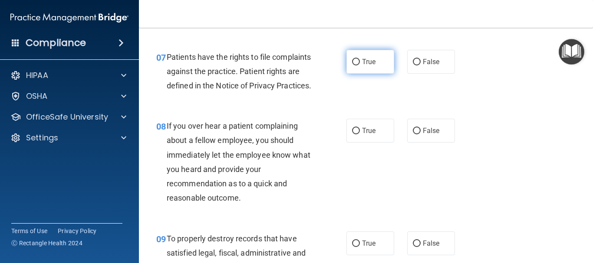
click at [364, 59] on span "True" at bounding box center [368, 62] width 13 height 8
click at [360, 59] on input "True" at bounding box center [356, 62] width 8 height 7
radio input "true"
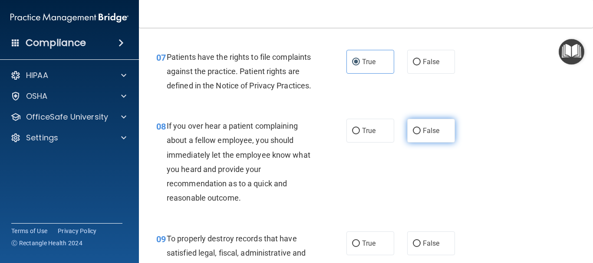
click at [424, 143] on label "False" at bounding box center [431, 131] width 48 height 24
click at [421, 135] on input "False" at bounding box center [417, 131] width 8 height 7
radio input "true"
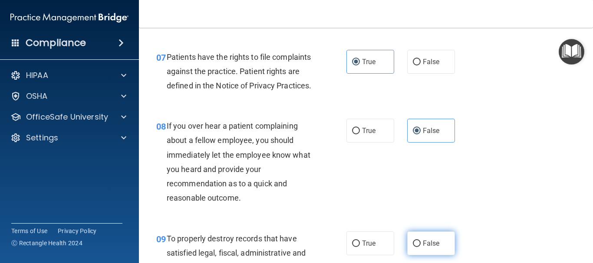
click at [422, 252] on label "False" at bounding box center [431, 244] width 48 height 24
click at [421, 247] on input "False" at bounding box center [417, 244] width 8 height 7
radio input "true"
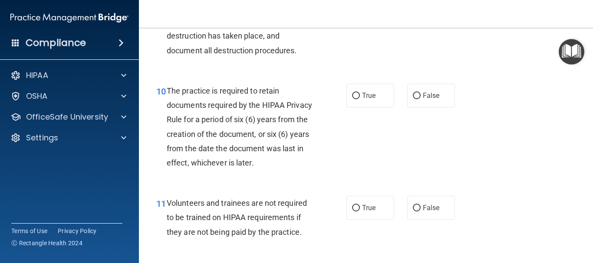
scroll to position [955, 0]
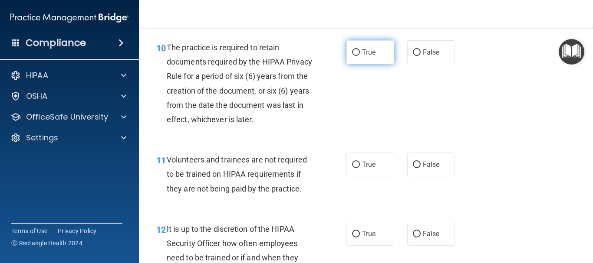
click at [382, 64] on label "True" at bounding box center [370, 52] width 48 height 24
click at [360, 56] on input "True" at bounding box center [356, 52] width 8 height 7
radio input "true"
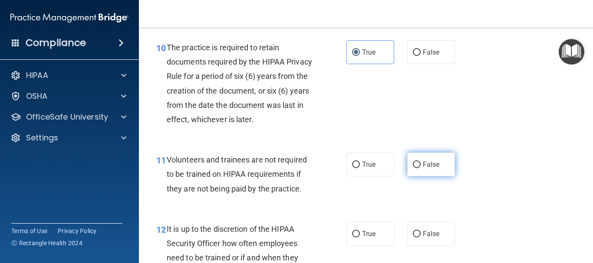
click at [441, 177] on label "False" at bounding box center [431, 165] width 48 height 24
click at [421, 168] on input "False" at bounding box center [417, 165] width 8 height 7
radio input "true"
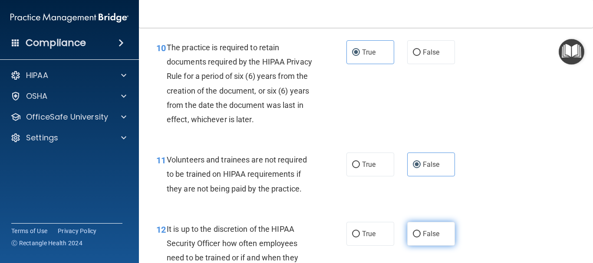
click at [439, 246] on label "False" at bounding box center [431, 234] width 48 height 24
click at [421, 238] on input "False" at bounding box center [417, 234] width 8 height 7
radio input "true"
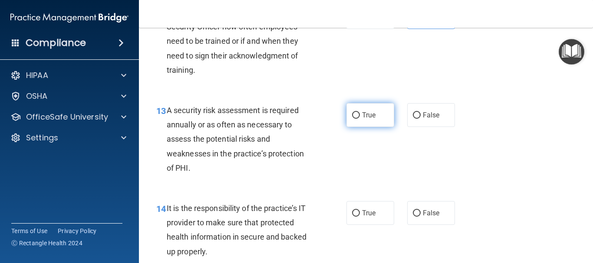
click at [356, 120] on label "True" at bounding box center [370, 115] width 48 height 24
click at [356, 119] on input "True" at bounding box center [356, 115] width 8 height 7
radio input "true"
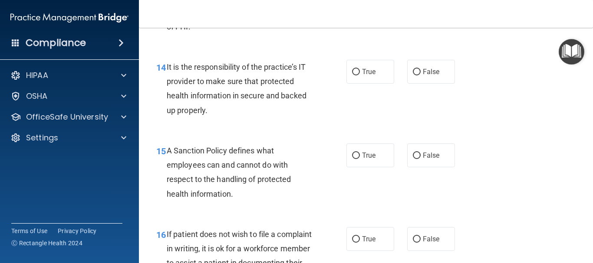
scroll to position [1345, 0]
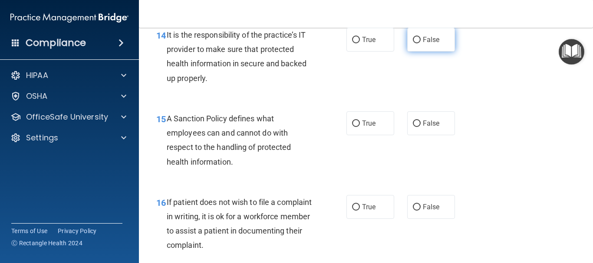
click at [413, 43] on input "False" at bounding box center [417, 40] width 8 height 7
radio input "true"
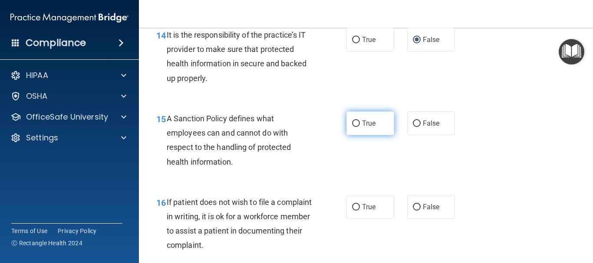
click at [372, 128] on span "True" at bounding box center [368, 123] width 13 height 8
click at [360, 127] on input "True" at bounding box center [356, 124] width 8 height 7
radio input "true"
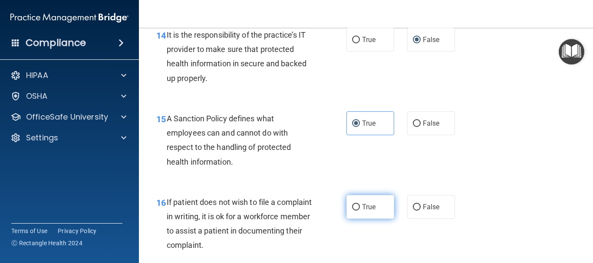
click at [362, 211] on label "True" at bounding box center [370, 207] width 48 height 24
click at [360, 211] on input "True" at bounding box center [356, 207] width 8 height 7
radio input "true"
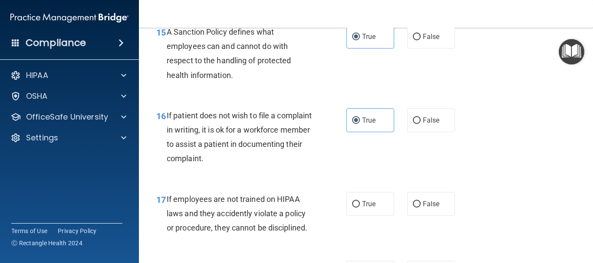
scroll to position [1475, 0]
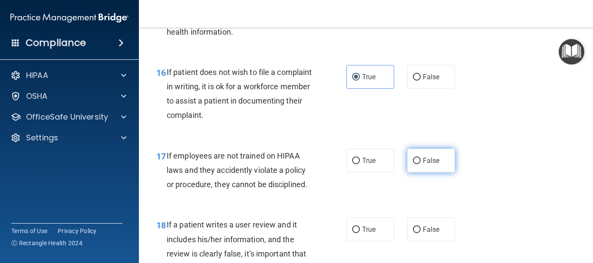
click at [407, 167] on label "False" at bounding box center [431, 161] width 48 height 24
click at [413, 164] on input "False" at bounding box center [417, 161] width 8 height 7
radio input "true"
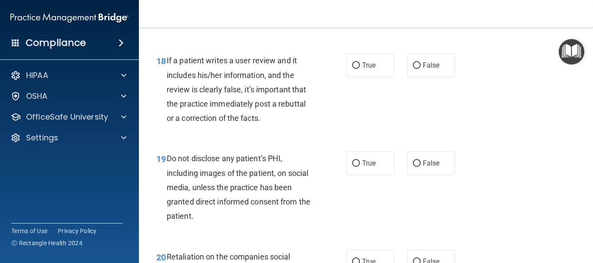
scroll to position [1649, 0]
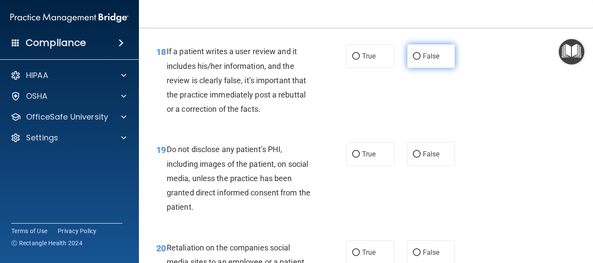
click at [416, 60] on input "False" at bounding box center [417, 56] width 8 height 7
radio input "true"
drag, startPoint x: 367, startPoint y: 172, endPoint x: 376, endPoint y: 184, distance: 15.2
click at [368, 158] on span "True" at bounding box center [368, 154] width 13 height 8
click at [360, 158] on input "True" at bounding box center [356, 154] width 8 height 7
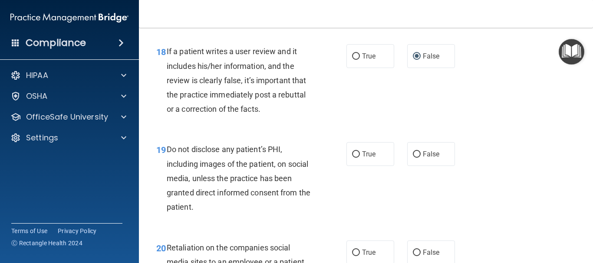
radio input "true"
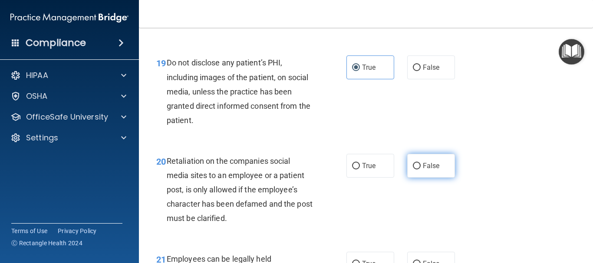
click at [428, 170] on span "False" at bounding box center [431, 166] width 17 height 8
click at [421, 170] on input "False" at bounding box center [417, 166] width 8 height 7
radio input "true"
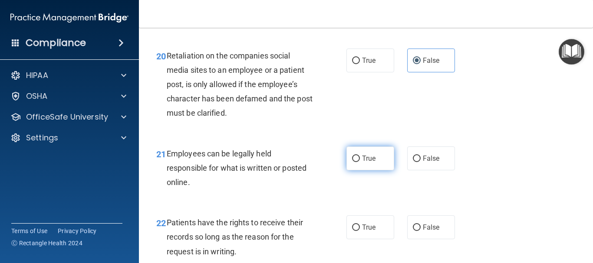
scroll to position [1866, 0]
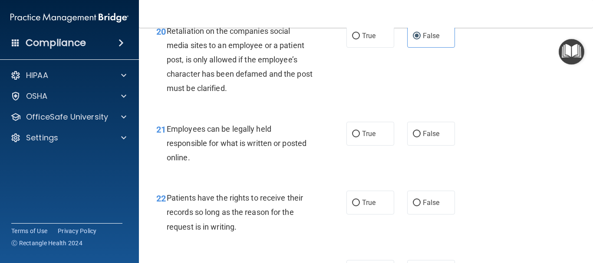
drag, startPoint x: 351, startPoint y: 149, endPoint x: 450, endPoint y: 211, distance: 117.5
click at [352, 138] on input "True" at bounding box center [356, 134] width 8 height 7
radio input "true"
click at [425, 207] on span "False" at bounding box center [431, 203] width 17 height 8
click at [421, 207] on input "False" at bounding box center [417, 203] width 8 height 7
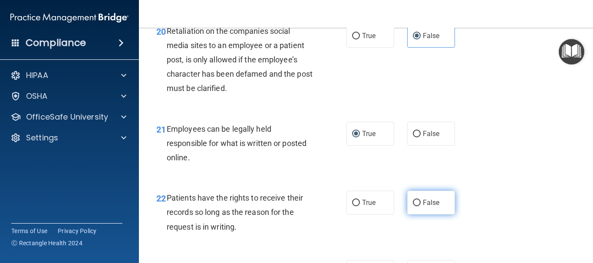
radio input "true"
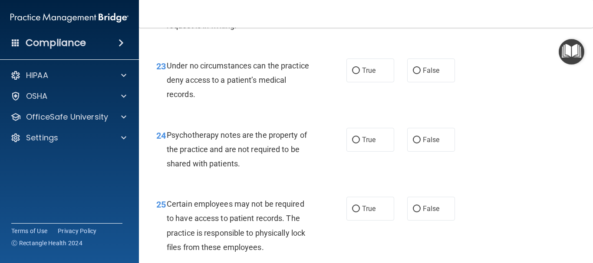
scroll to position [2083, 0]
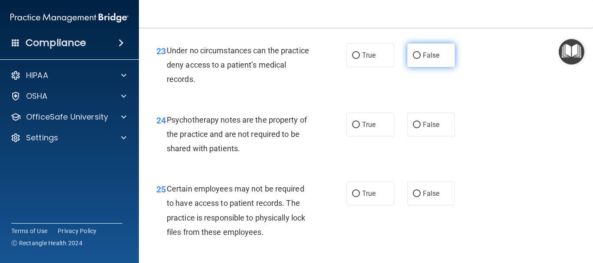
click at [440, 58] on label "False" at bounding box center [431, 55] width 48 height 24
click at [421, 58] on input "False" at bounding box center [417, 56] width 8 height 7
radio input "true"
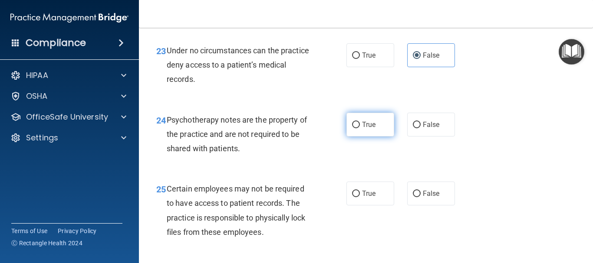
click at [382, 137] on label "True" at bounding box center [370, 125] width 48 height 24
click at [360, 128] on input "True" at bounding box center [356, 125] width 8 height 7
radio input "true"
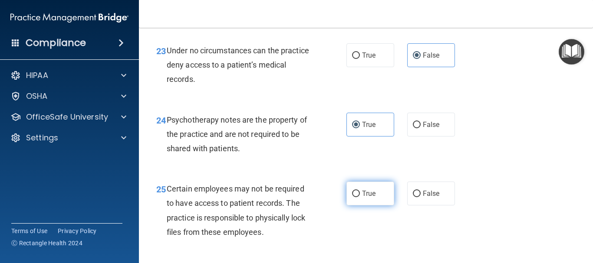
click at [369, 198] on span "True" at bounding box center [368, 194] width 13 height 8
click at [360, 197] on input "True" at bounding box center [356, 194] width 8 height 7
radio input "true"
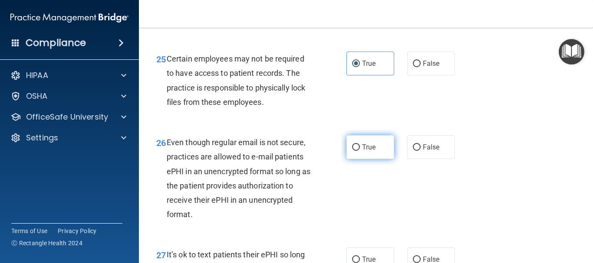
click at [358, 159] on label "True" at bounding box center [370, 147] width 48 height 24
click at [358, 151] on input "True" at bounding box center [356, 148] width 8 height 7
radio input "true"
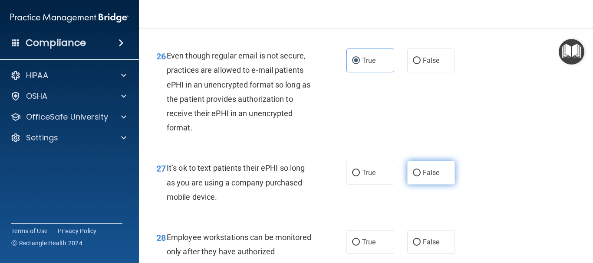
click at [423, 177] on span "False" at bounding box center [431, 173] width 17 height 8
click at [421, 177] on input "False" at bounding box center [417, 173] width 8 height 7
radio input "true"
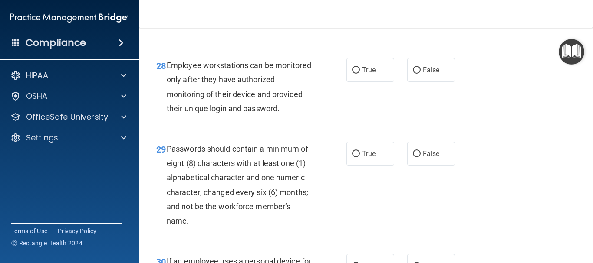
scroll to position [2474, 0]
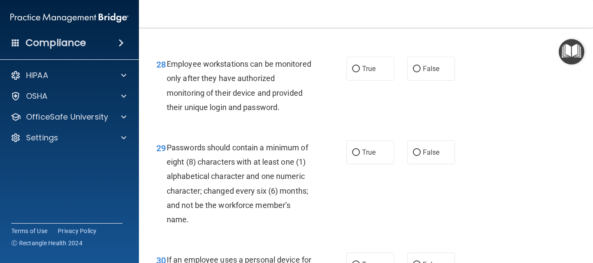
drag, startPoint x: 430, startPoint y: 87, endPoint x: 430, endPoint y: 166, distance: 78.6
click at [430, 81] on label "False" at bounding box center [431, 69] width 48 height 24
click at [421, 72] on input "False" at bounding box center [417, 69] width 8 height 7
radio input "true"
drag, startPoint x: 362, startPoint y: 179, endPoint x: 388, endPoint y: 210, distance: 40.7
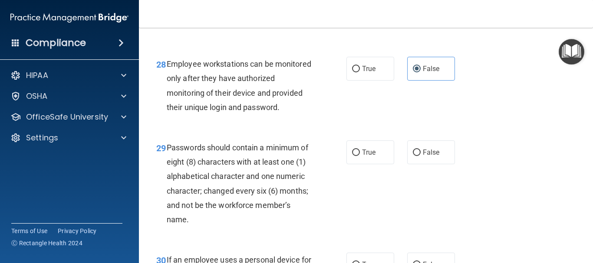
click at [364, 164] on label "True" at bounding box center [370, 153] width 48 height 24
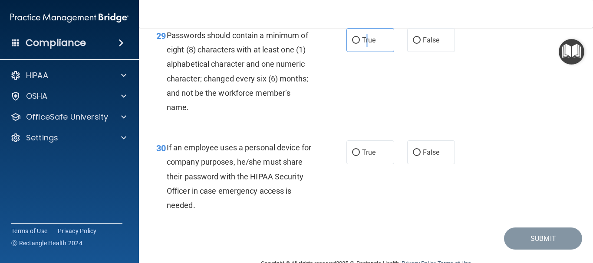
scroll to position [2604, 0]
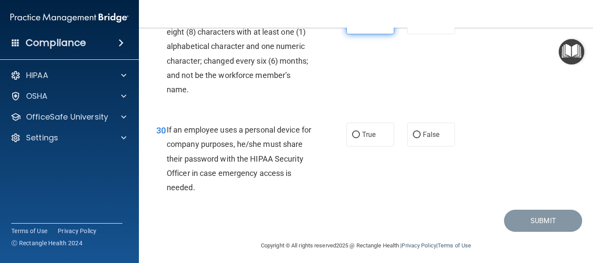
click at [346, 34] on label "True" at bounding box center [370, 22] width 48 height 24
click at [352, 26] on input "True" at bounding box center [356, 23] width 8 height 7
radio input "true"
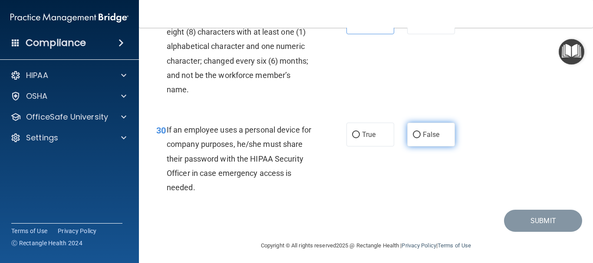
click at [422, 147] on label "False" at bounding box center [431, 135] width 48 height 24
click at [421, 138] on input "False" at bounding box center [417, 135] width 8 height 7
radio input "true"
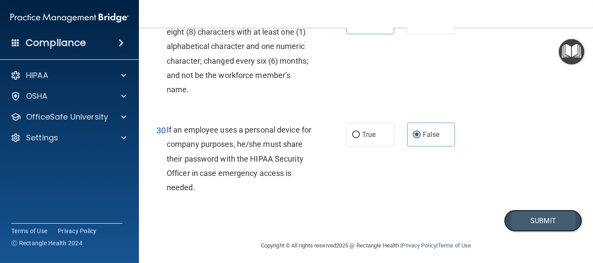
click at [541, 232] on button "Submit" at bounding box center [543, 221] width 78 height 22
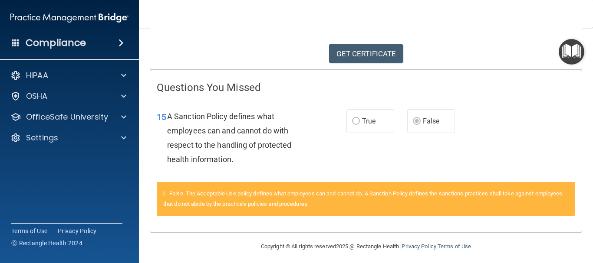
scroll to position [139, 0]
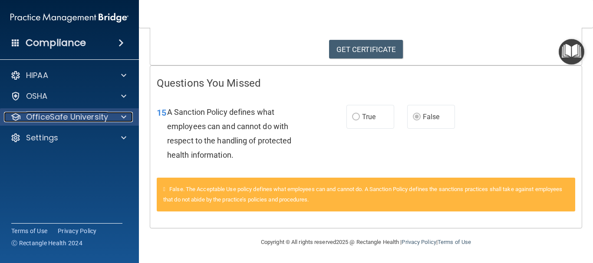
click at [92, 112] on p "OfficeSafe University" at bounding box center [67, 117] width 82 height 10
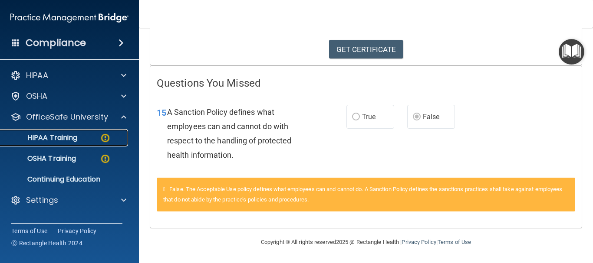
click at [84, 134] on div "HIPAA Training" at bounding box center [65, 138] width 118 height 9
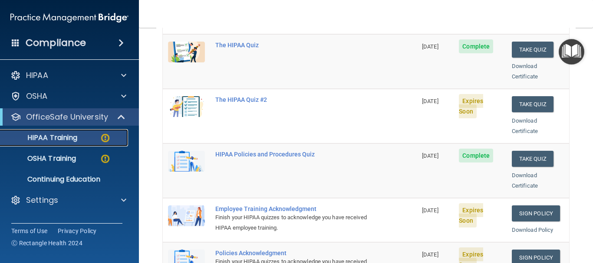
scroll to position [130, 0]
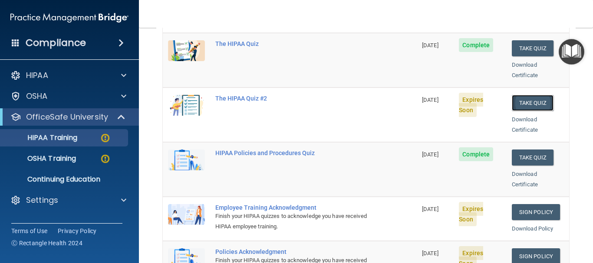
click at [522, 95] on button "Take Quiz" at bounding box center [533, 103] width 42 height 16
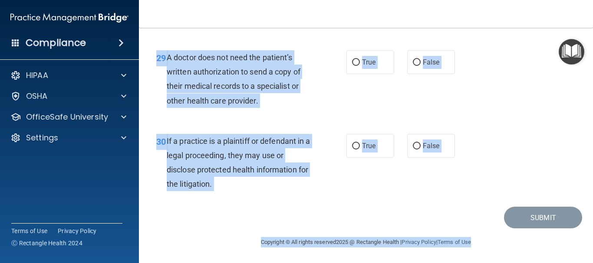
scroll to position [2376, 0]
drag, startPoint x: 154, startPoint y: 77, endPoint x: 508, endPoint y: 260, distance: 398.9
click at [508, 260] on main "- The HIPAA Quiz #2 This quiz doesn’t expire until 10/24/2025. Are you sure you…" at bounding box center [366, 146] width 454 height 236
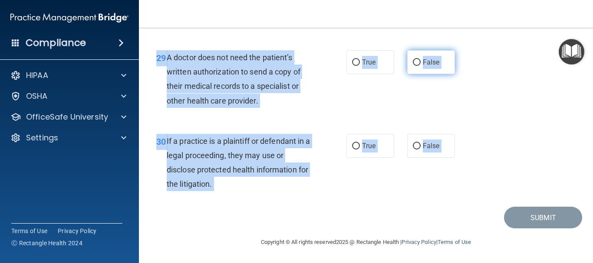
click at [418, 66] on label "False" at bounding box center [431, 62] width 48 height 24
click at [418, 66] on input "False" at bounding box center [417, 62] width 8 height 7
radio input "true"
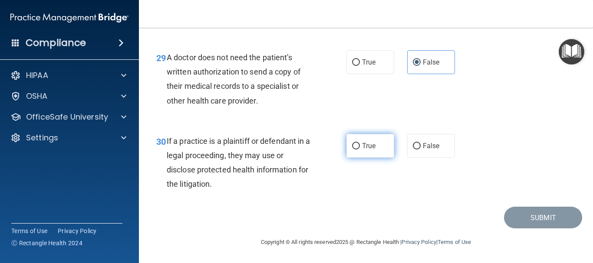
click at [376, 140] on label "True" at bounding box center [370, 146] width 48 height 24
click at [360, 143] on input "True" at bounding box center [356, 146] width 8 height 7
radio input "true"
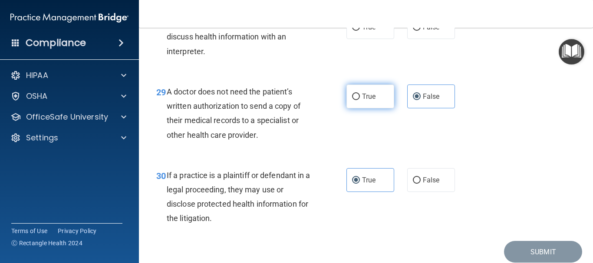
scroll to position [2290, 0]
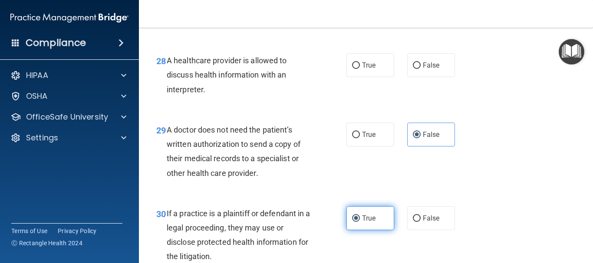
click at [360, 222] on label "True" at bounding box center [370, 219] width 48 height 24
click at [360, 222] on input "True" at bounding box center [356, 219] width 8 height 7
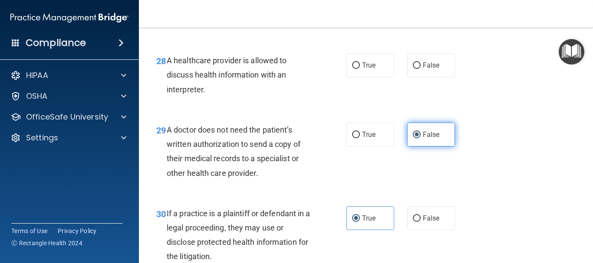
click at [437, 146] on label "False" at bounding box center [431, 135] width 48 height 24
click at [421, 138] on input "False" at bounding box center [417, 135] width 8 height 7
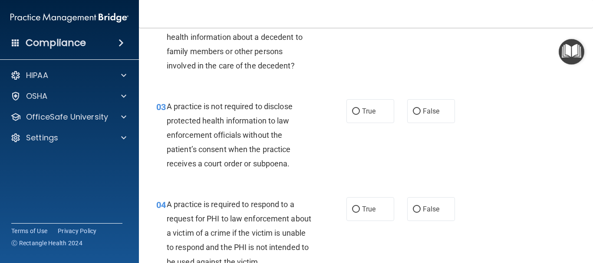
scroll to position [0, 0]
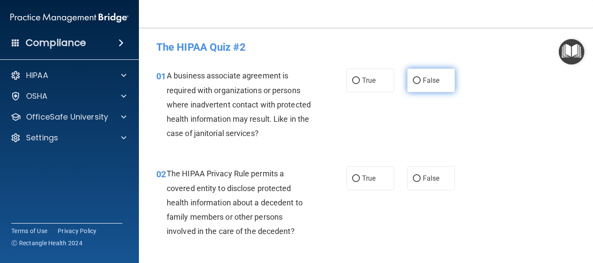
click at [405, 84] on div "True False" at bounding box center [403, 81] width 115 height 24
drag, startPoint x: 410, startPoint y: 85, endPoint x: 405, endPoint y: 98, distance: 13.7
click at [410, 86] on label "False" at bounding box center [431, 81] width 48 height 24
click at [413, 84] on input "False" at bounding box center [417, 81] width 8 height 7
radio input "true"
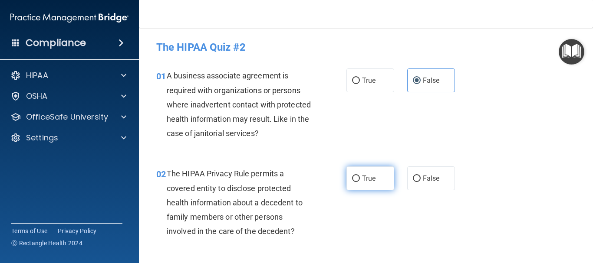
click at [355, 168] on label "True" at bounding box center [370, 179] width 48 height 24
click at [355, 176] on input "True" at bounding box center [356, 179] width 8 height 7
radio input "true"
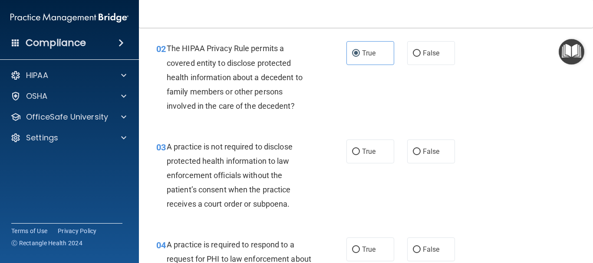
scroll to position [130, 0]
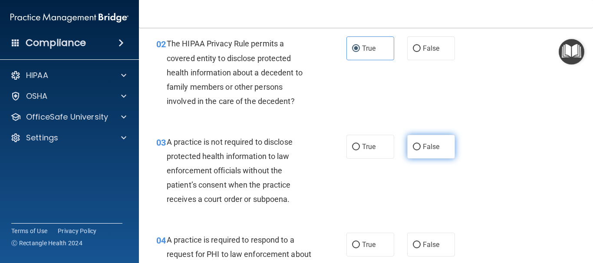
click at [423, 150] on span "False" at bounding box center [431, 147] width 17 height 8
click at [421, 150] on input "False" at bounding box center [417, 147] width 8 height 7
radio input "true"
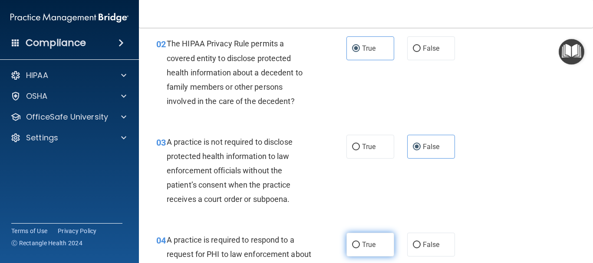
click at [363, 241] on span "True" at bounding box center [368, 245] width 13 height 8
click at [360, 242] on input "True" at bounding box center [356, 245] width 8 height 7
radio input "true"
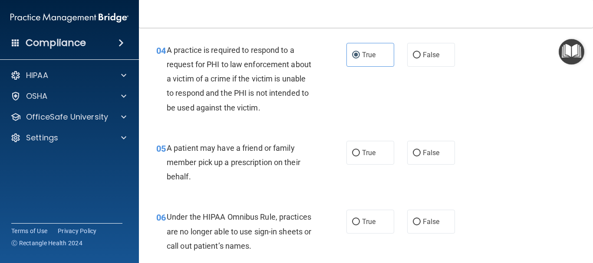
scroll to position [347, 0]
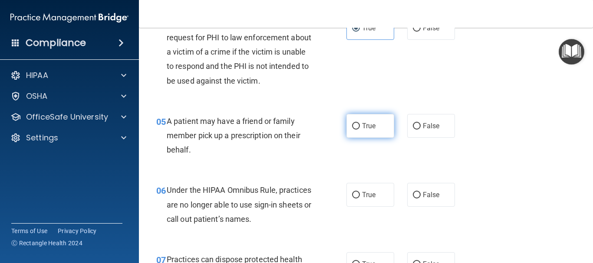
click at [360, 121] on label "True" at bounding box center [370, 126] width 48 height 24
click at [360, 123] on input "True" at bounding box center [356, 126] width 8 height 7
radio input "true"
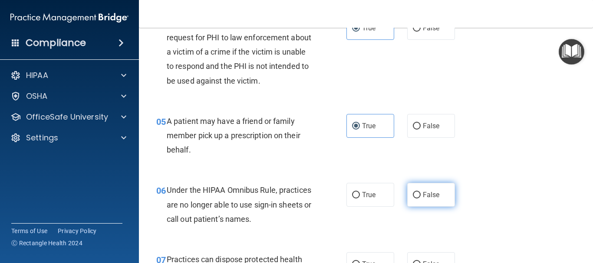
click at [425, 193] on span "False" at bounding box center [431, 195] width 17 height 8
click at [421, 193] on input "False" at bounding box center [417, 195] width 8 height 7
radio input "true"
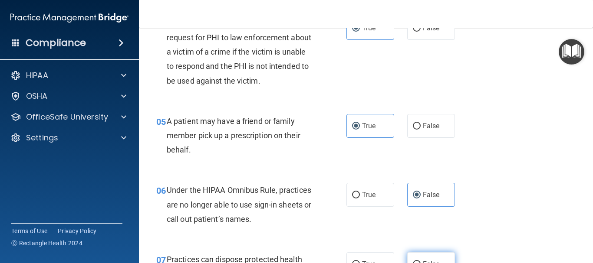
click at [434, 253] on label "False" at bounding box center [431, 265] width 48 height 24
click at [421, 262] on input "False" at bounding box center [417, 265] width 8 height 7
radio input "true"
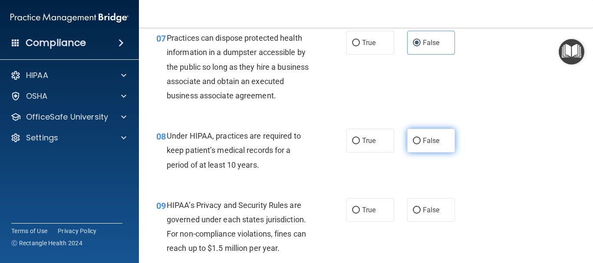
click at [432, 151] on label "False" at bounding box center [431, 141] width 48 height 24
click at [421, 145] on input "False" at bounding box center [417, 141] width 8 height 7
radio input "true"
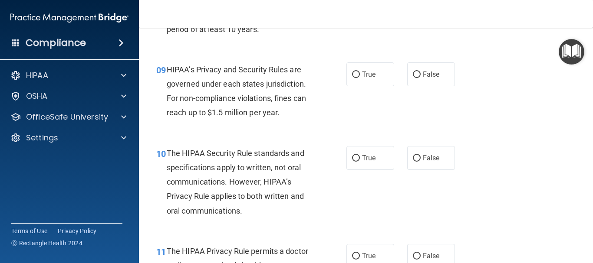
scroll to position [743, 0]
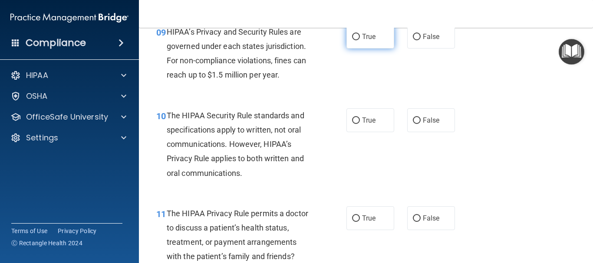
click at [375, 44] on label "True" at bounding box center [370, 37] width 48 height 24
click at [360, 40] on input "True" at bounding box center [356, 37] width 8 height 7
radio input "true"
drag, startPoint x: 368, startPoint y: 111, endPoint x: 370, endPoint y: 117, distance: 6.7
click at [368, 111] on label "True" at bounding box center [370, 120] width 48 height 24
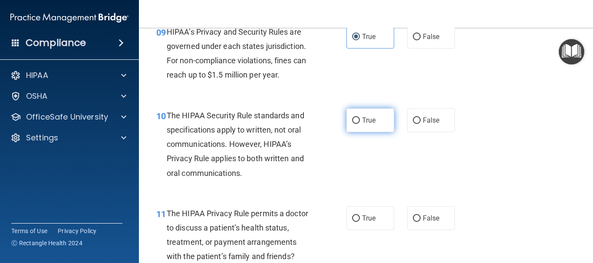
click at [360, 118] on input "True" at bounding box center [356, 121] width 8 height 7
radio input "true"
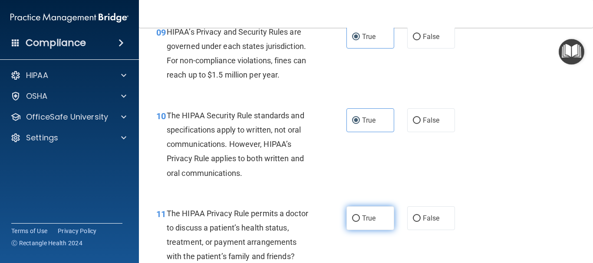
click at [388, 219] on label "True" at bounding box center [370, 219] width 48 height 24
click at [360, 219] on input "True" at bounding box center [356, 219] width 8 height 7
radio input "true"
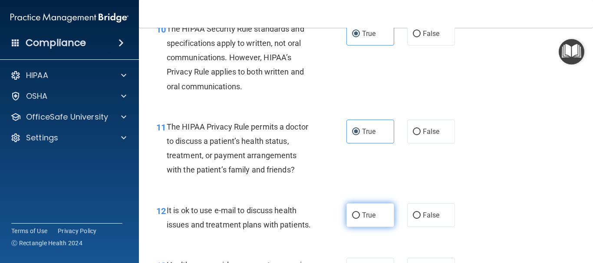
click at [369, 210] on label "True" at bounding box center [370, 216] width 48 height 24
click at [360, 213] on input "True" at bounding box center [356, 216] width 8 height 7
radio input "true"
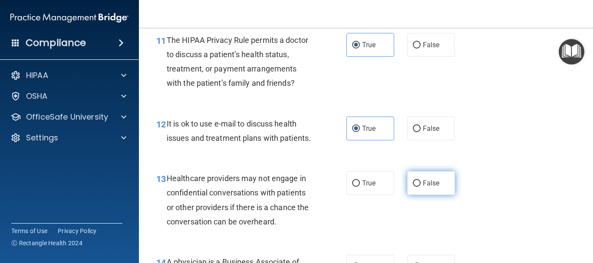
click at [430, 195] on label "False" at bounding box center [431, 183] width 48 height 24
click at [421, 187] on input "False" at bounding box center [417, 184] width 8 height 7
radio input "true"
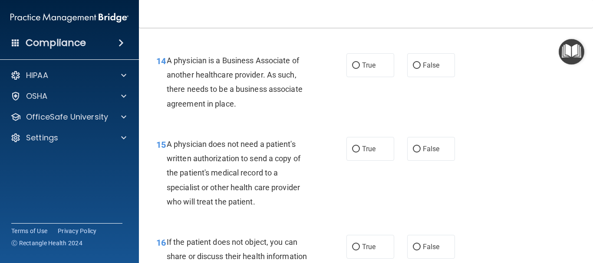
scroll to position [1133, 0]
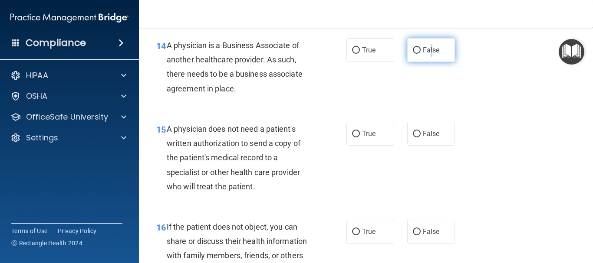
click at [427, 54] on span "False" at bounding box center [431, 50] width 17 height 8
click at [417, 62] on label "False" at bounding box center [431, 50] width 48 height 24
click at [417, 54] on input "False" at bounding box center [417, 50] width 8 height 7
radio input "true"
click at [382, 161] on div "15 A physician does not need a patient's written authorization to send a copy o…" at bounding box center [366, 160] width 432 height 98
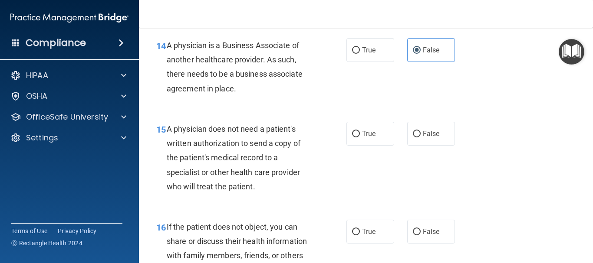
drag, startPoint x: 376, startPoint y: 148, endPoint x: 381, endPoint y: 194, distance: 46.3
click at [375, 146] on label "True" at bounding box center [370, 134] width 48 height 24
click at [360, 138] on input "True" at bounding box center [356, 134] width 8 height 7
radio input "true"
click at [370, 236] on span "True" at bounding box center [368, 232] width 13 height 8
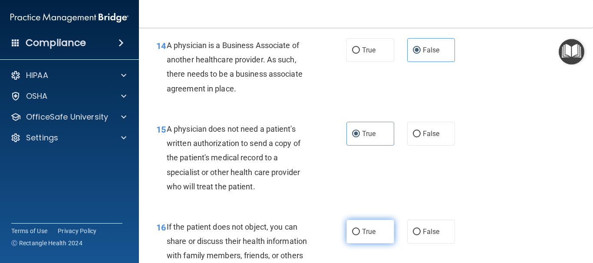
click at [360, 236] on input "True" at bounding box center [356, 232] width 8 height 7
radio input "true"
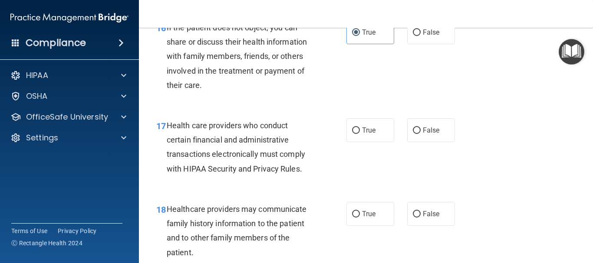
scroll to position [1350, 0]
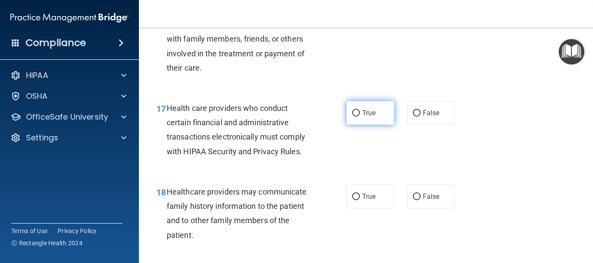
click at [358, 125] on label "True" at bounding box center [370, 113] width 48 height 24
click at [358, 117] on input "True" at bounding box center [356, 113] width 8 height 7
radio input "true"
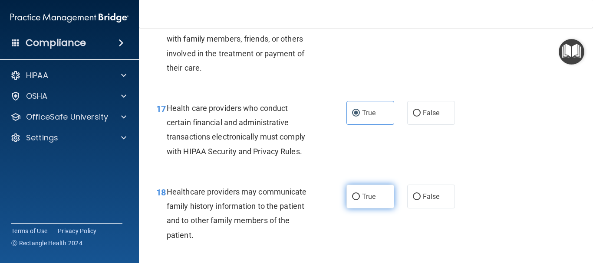
click at [379, 209] on label "True" at bounding box center [370, 197] width 48 height 24
click at [360, 200] on input "True" at bounding box center [356, 197] width 8 height 7
radio input "true"
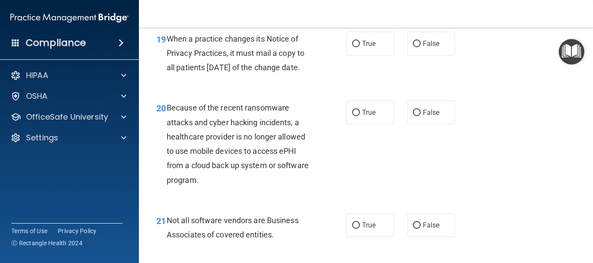
scroll to position [1610, 0]
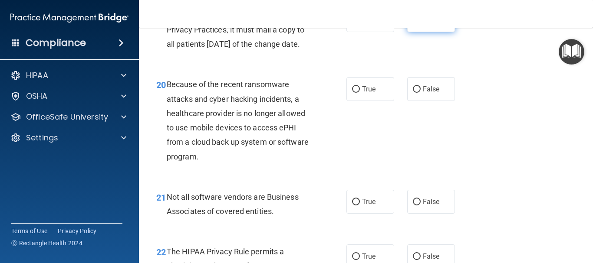
click at [424, 32] on label "False" at bounding box center [431, 20] width 48 height 24
click at [421, 24] on input "False" at bounding box center [417, 20] width 8 height 7
radio input "true"
click at [439, 101] on label "False" at bounding box center [431, 89] width 48 height 24
click at [421, 93] on input "False" at bounding box center [417, 89] width 8 height 7
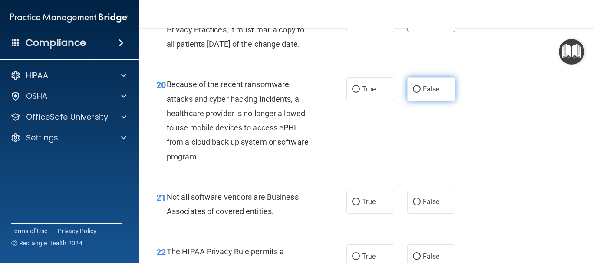
radio input "true"
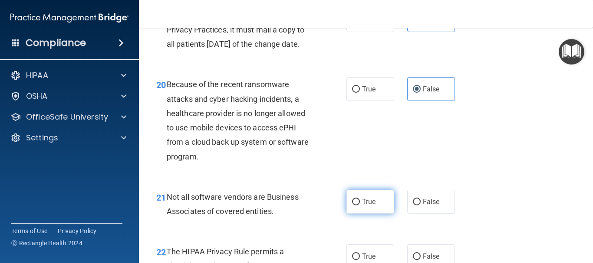
click at [371, 214] on label "True" at bounding box center [370, 202] width 48 height 24
click at [360, 206] on input "True" at bounding box center [356, 202] width 8 height 7
radio input "true"
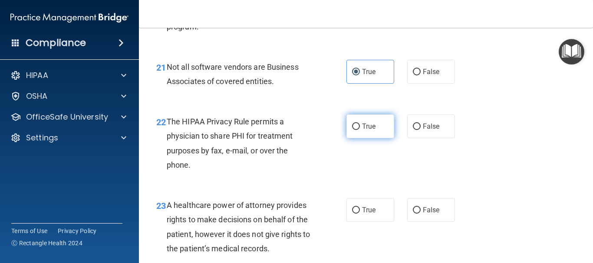
click at [370, 138] on label "True" at bounding box center [370, 127] width 48 height 24
click at [360, 130] on input "True" at bounding box center [356, 127] width 8 height 7
radio input "true"
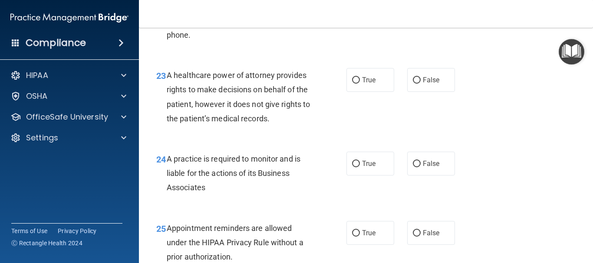
scroll to position [1914, 0]
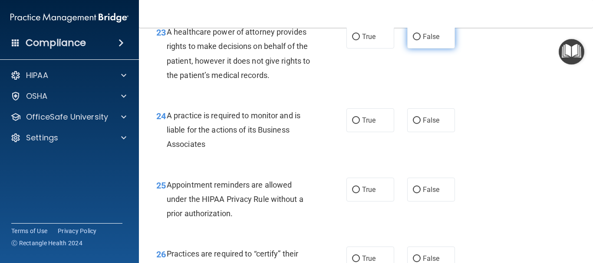
click at [415, 40] on input "False" at bounding box center [417, 37] width 8 height 7
radio input "true"
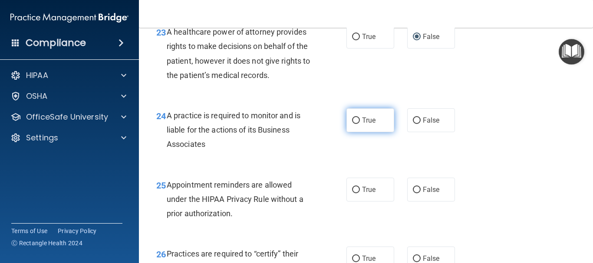
click at [368, 132] on label "True" at bounding box center [370, 120] width 48 height 24
click at [360, 124] on input "True" at bounding box center [356, 121] width 8 height 7
radio input "true"
click at [389, 205] on div "25 Appointment reminders are allowed under the HIPAA Privacy Rule without a pri…" at bounding box center [366, 201] width 432 height 69
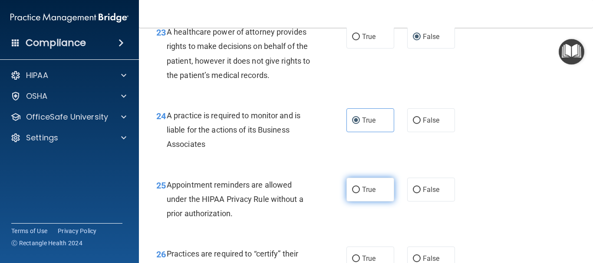
click at [379, 202] on label "True" at bounding box center [370, 190] width 48 height 24
click at [360, 194] on input "True" at bounding box center [356, 190] width 8 height 7
radio input "true"
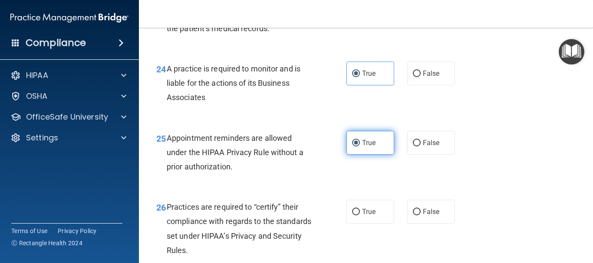
scroll to position [2044, 0]
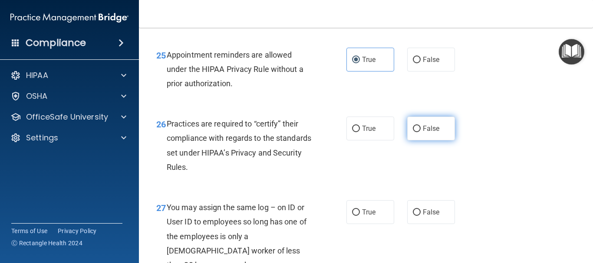
click at [420, 141] on label "False" at bounding box center [431, 129] width 48 height 24
click at [420, 132] on input "False" at bounding box center [417, 129] width 8 height 7
radio input "true"
click at [428, 227] on div "27 You may assign the same log – on ID or User ID to employees so long has one …" at bounding box center [366, 239] width 432 height 98
drag, startPoint x: 427, startPoint y: 235, endPoint x: 383, endPoint y: 200, distance: 56.5
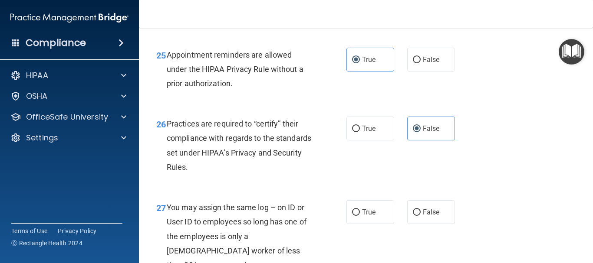
click at [426, 224] on label "False" at bounding box center [431, 212] width 48 height 24
click at [421, 216] on input "False" at bounding box center [417, 213] width 8 height 7
radio input "true"
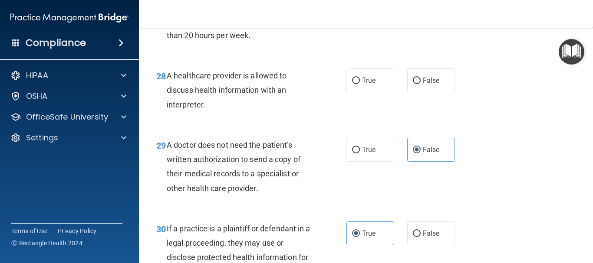
scroll to position [2246, 0]
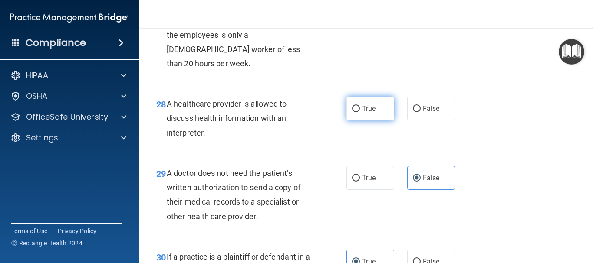
click at [371, 121] on label "True" at bounding box center [370, 109] width 48 height 24
click at [360, 112] on input "True" at bounding box center [356, 109] width 8 height 7
radio input "true"
click at [376, 180] on div "29 A doctor does not need the patient’s written authorization to send a copy of…" at bounding box center [366, 197] width 432 height 84
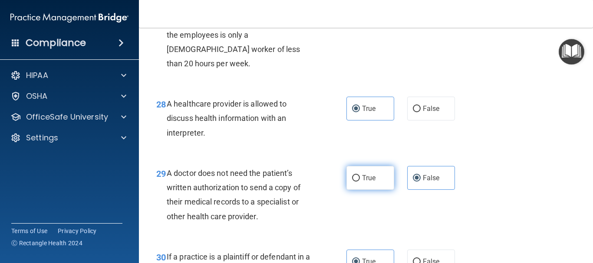
click at [377, 190] on label "True" at bounding box center [370, 178] width 48 height 24
click at [360, 182] on input "True" at bounding box center [356, 178] width 8 height 7
radio input "true"
radio input "false"
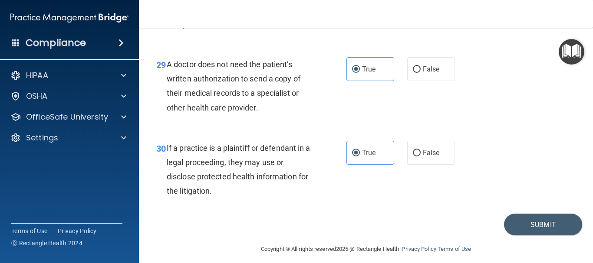
scroll to position [2376, 0]
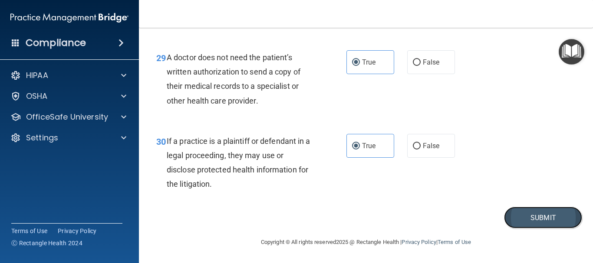
click at [534, 221] on button "Submit" at bounding box center [543, 218] width 78 height 22
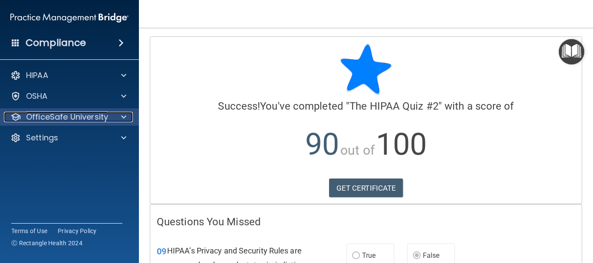
click at [125, 122] on span at bounding box center [123, 117] width 5 height 10
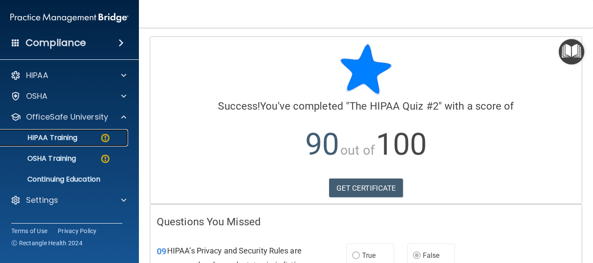
click at [104, 136] on img at bounding box center [105, 138] width 11 height 11
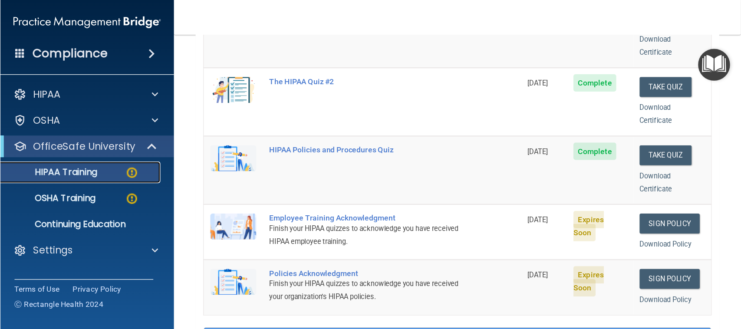
scroll to position [174, 0]
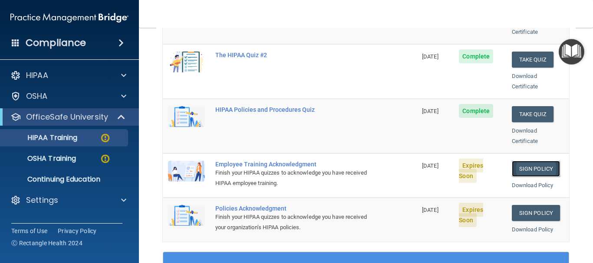
click at [546, 161] on link "Sign Policy" at bounding box center [536, 169] width 48 height 16
click at [63, 156] on p "OSHA Training" at bounding box center [41, 158] width 70 height 9
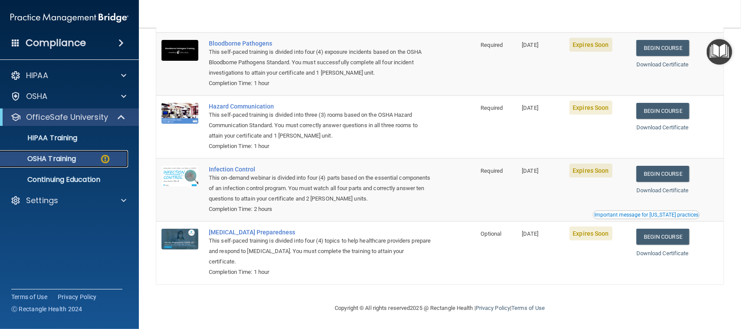
scroll to position [92, 0]
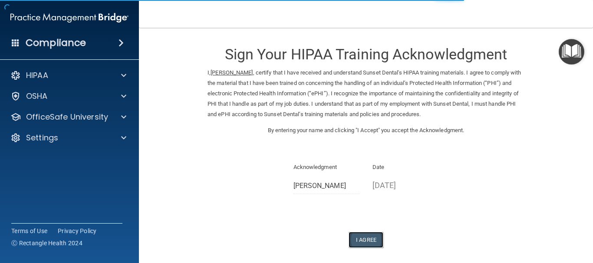
click at [371, 243] on button "I Agree" at bounding box center [365, 240] width 35 height 16
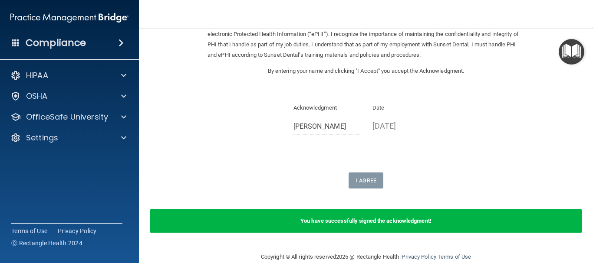
scroll to position [74, 0]
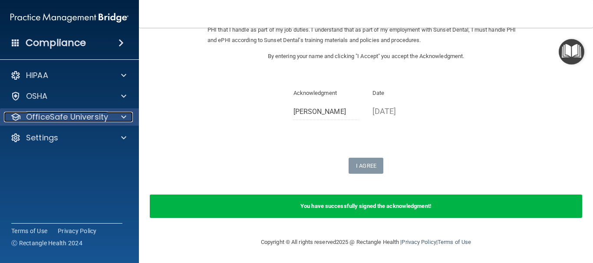
click at [124, 117] on span at bounding box center [123, 117] width 5 height 10
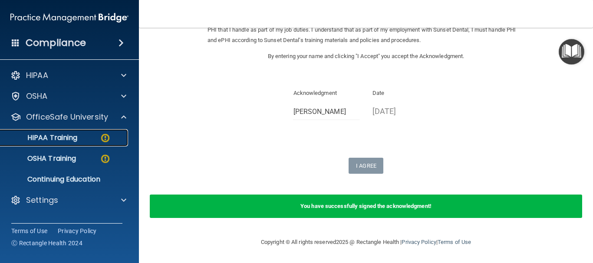
click at [102, 138] on img at bounding box center [105, 138] width 11 height 11
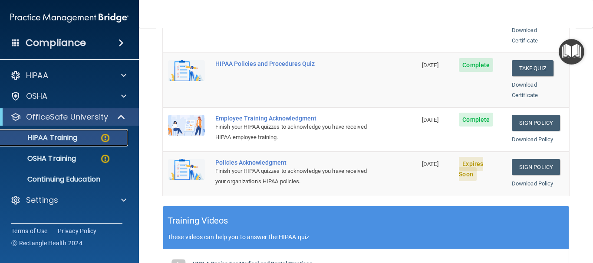
scroll to position [204, 0]
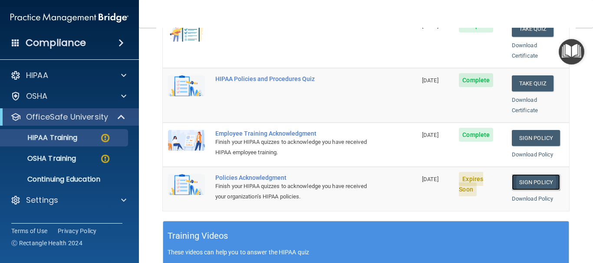
click at [532, 174] on link "Sign Policy" at bounding box center [536, 182] width 48 height 16
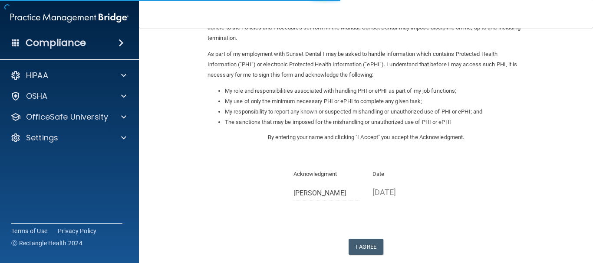
scroll to position [130, 0]
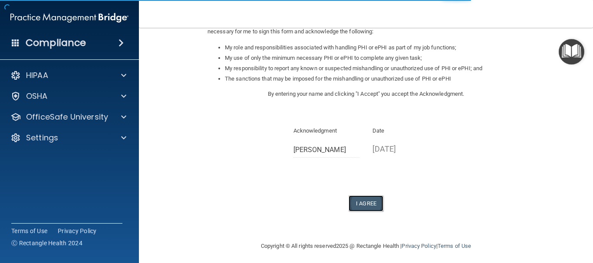
click at [363, 204] on button "I Agree" at bounding box center [365, 204] width 35 height 16
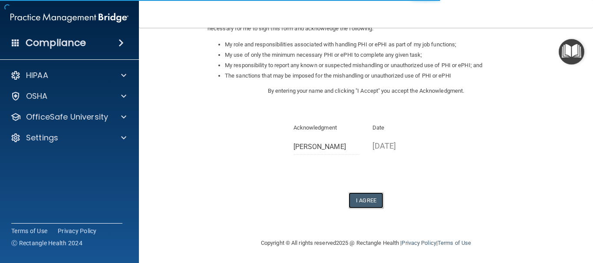
scroll to position [134, 0]
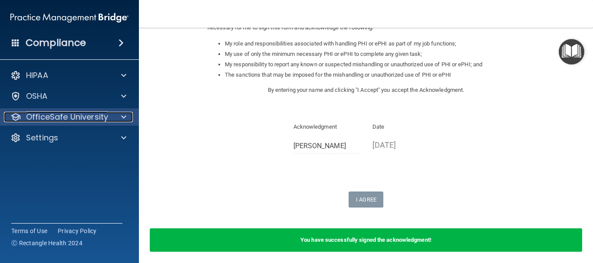
click at [120, 117] on div at bounding box center [123, 117] width 22 height 10
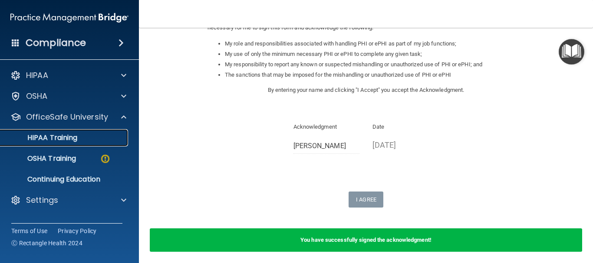
click at [88, 138] on div "HIPAA Training" at bounding box center [65, 138] width 118 height 9
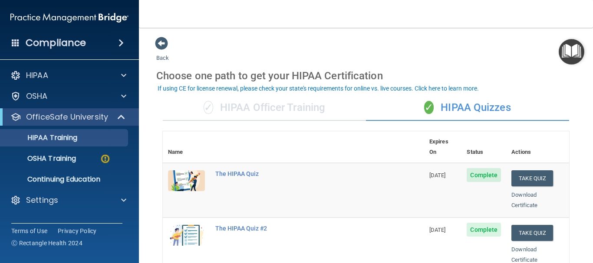
click at [236, 107] on div "✓ HIPAA Officer Training" at bounding box center [264, 108] width 203 height 26
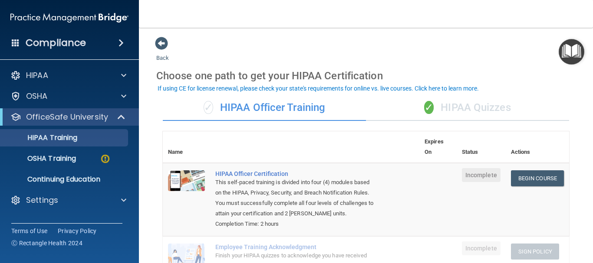
click at [460, 115] on div "✓ HIPAA Quizzes" at bounding box center [467, 108] width 203 height 26
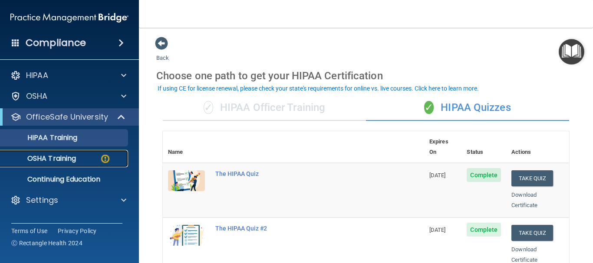
click at [64, 161] on p "OSHA Training" at bounding box center [41, 158] width 70 height 9
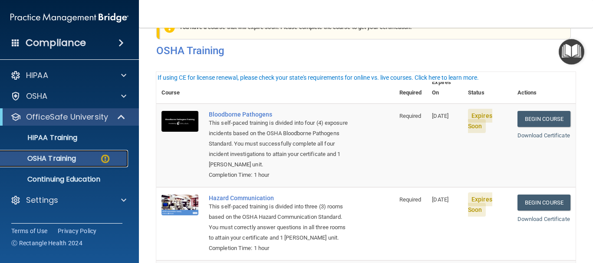
scroll to position [43, 0]
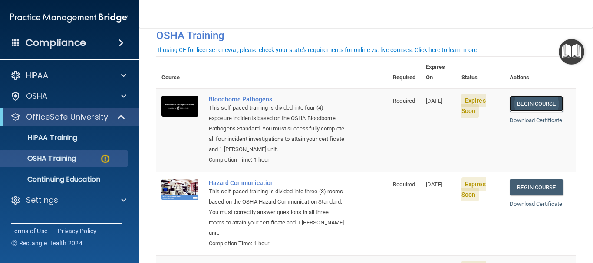
click at [543, 96] on link "Begin Course" at bounding box center [535, 104] width 53 height 16
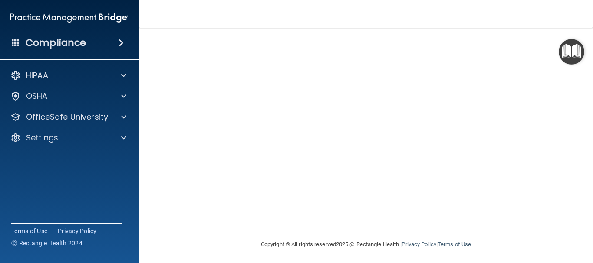
scroll to position [108, 0]
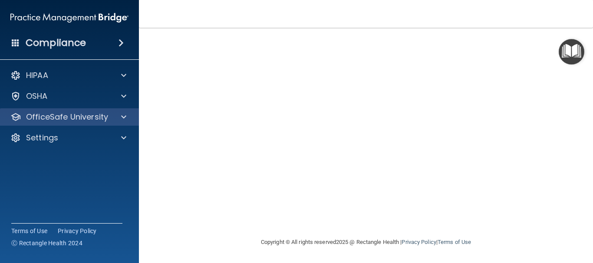
click at [120, 122] on div "OfficeSafe University" at bounding box center [69, 116] width 139 height 17
click at [115, 115] on div at bounding box center [123, 117] width 22 height 10
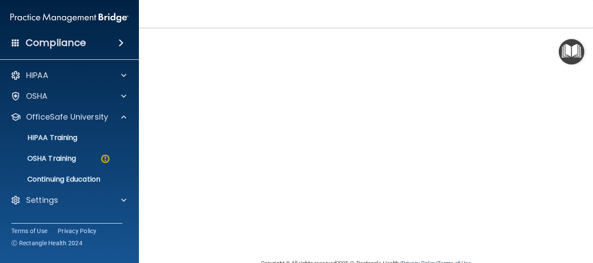
scroll to position [43, 0]
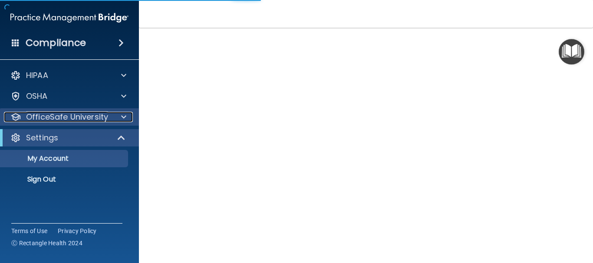
click at [119, 120] on div at bounding box center [123, 117] width 22 height 10
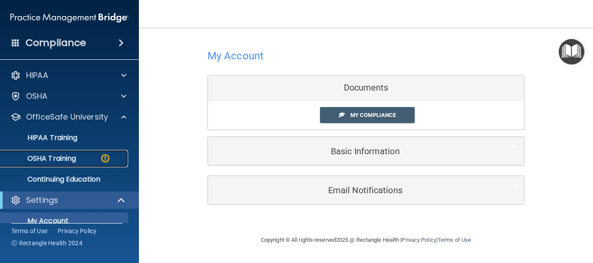
click at [68, 156] on p "OSHA Training" at bounding box center [41, 158] width 70 height 9
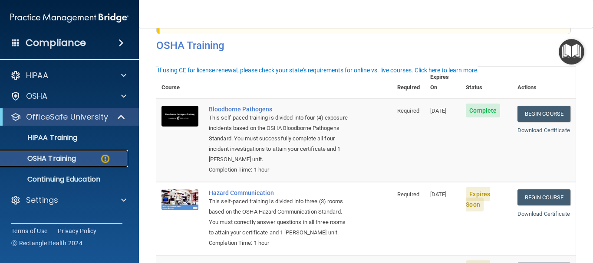
scroll to position [23, 0]
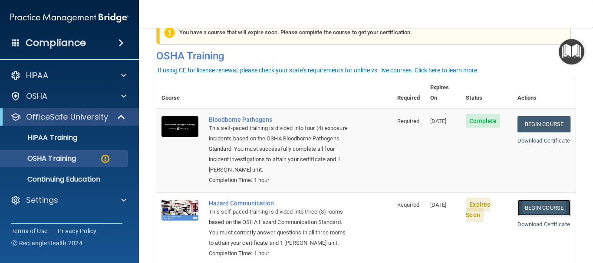
click at [536, 208] on link "Begin Course" at bounding box center [543, 208] width 53 height 16
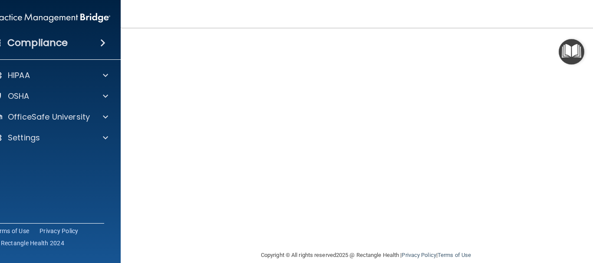
scroll to position [128, 0]
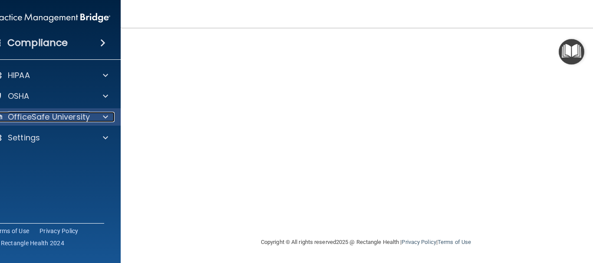
click at [93, 122] on div at bounding box center [104, 117] width 22 height 10
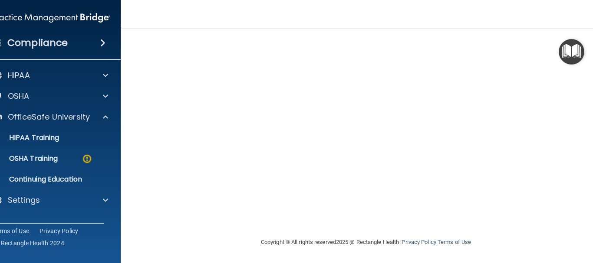
scroll to position [55, 0]
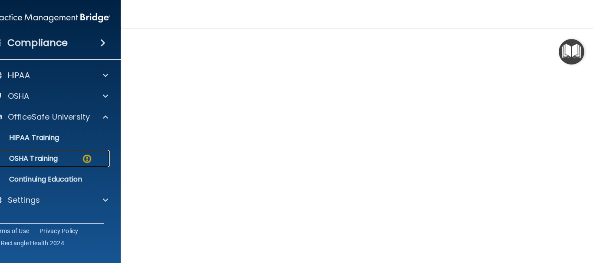
click at [28, 163] on p "OSHA Training" at bounding box center [22, 158] width 70 height 9
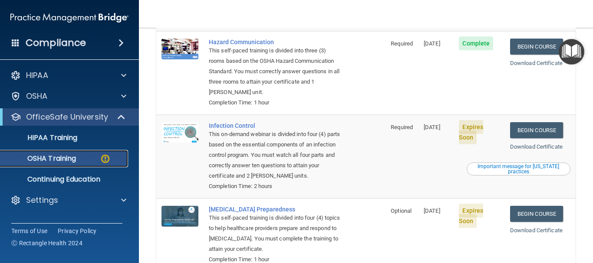
scroll to position [185, 0]
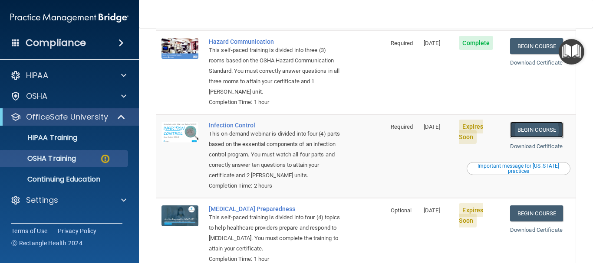
click at [530, 133] on link "Begin Course" at bounding box center [536, 130] width 53 height 16
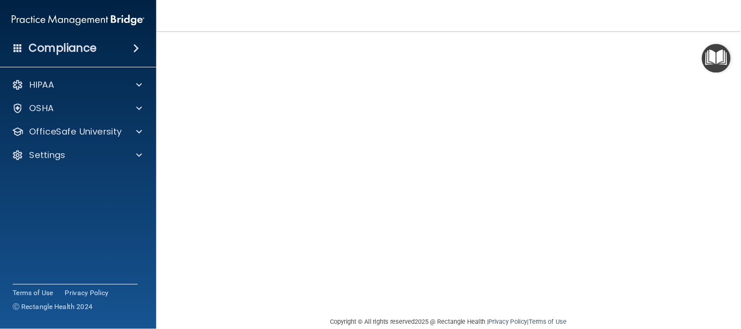
scroll to position [42, 0]
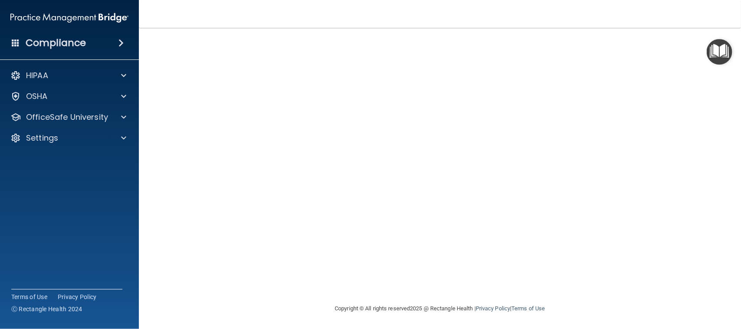
drag, startPoint x: 548, startPoint y: 13, endPoint x: 291, endPoint y: 8, distance: 256.5
click at [291, 8] on nav "Toggle navigation [PERSON_NAME] [EMAIL_ADDRESS][DOMAIN_NAME] Manage My Enterpri…" at bounding box center [440, 14] width 602 height 28
click at [103, 111] on div "OfficeSafe University" at bounding box center [69, 116] width 139 height 17
click at [129, 121] on div at bounding box center [123, 117] width 22 height 10
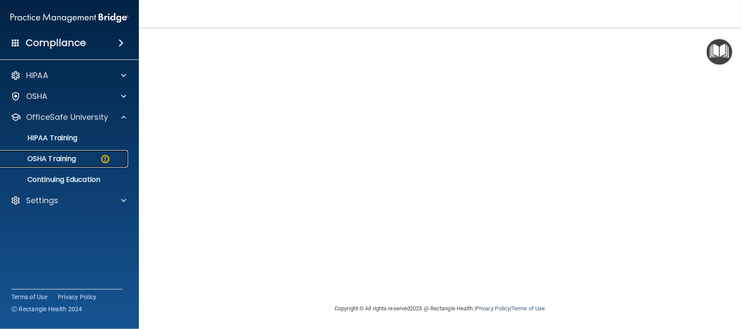
click at [85, 158] on div "OSHA Training" at bounding box center [65, 158] width 118 height 9
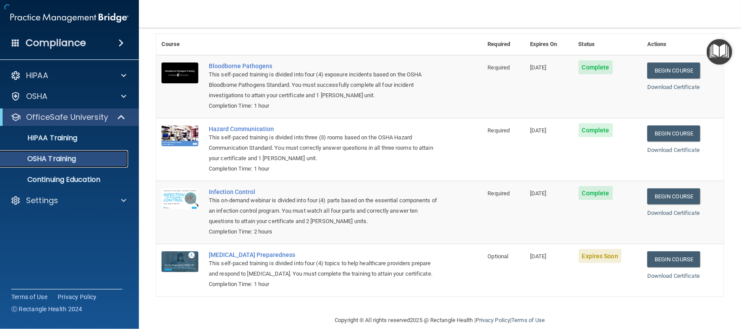
scroll to position [67, 0]
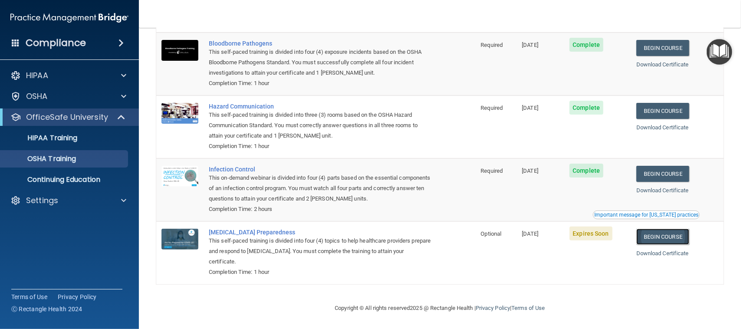
click at [592, 240] on link "Begin Course" at bounding box center [662, 237] width 53 height 16
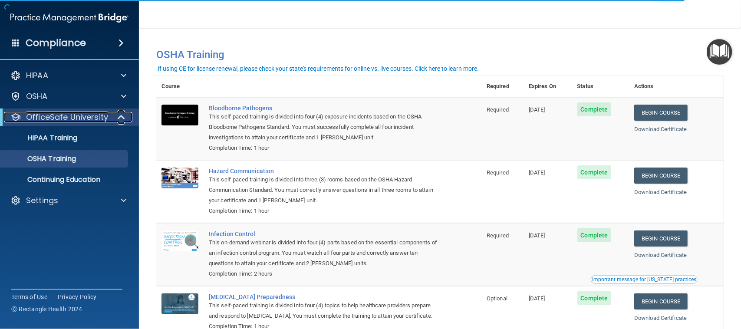
click at [122, 122] on span at bounding box center [121, 117] width 7 height 10
